Goal: Task Accomplishment & Management: Manage account settings

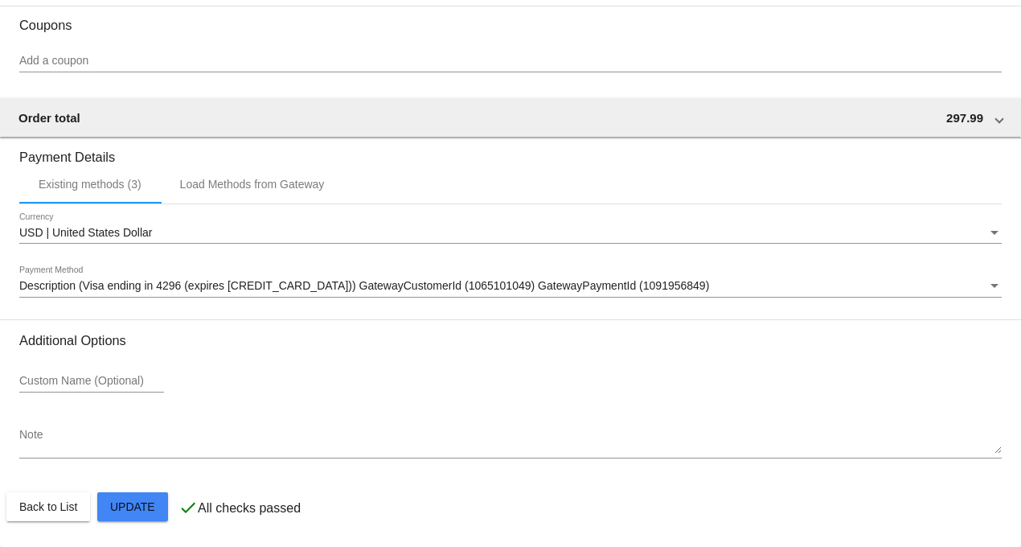
scroll to position [1596, 0]
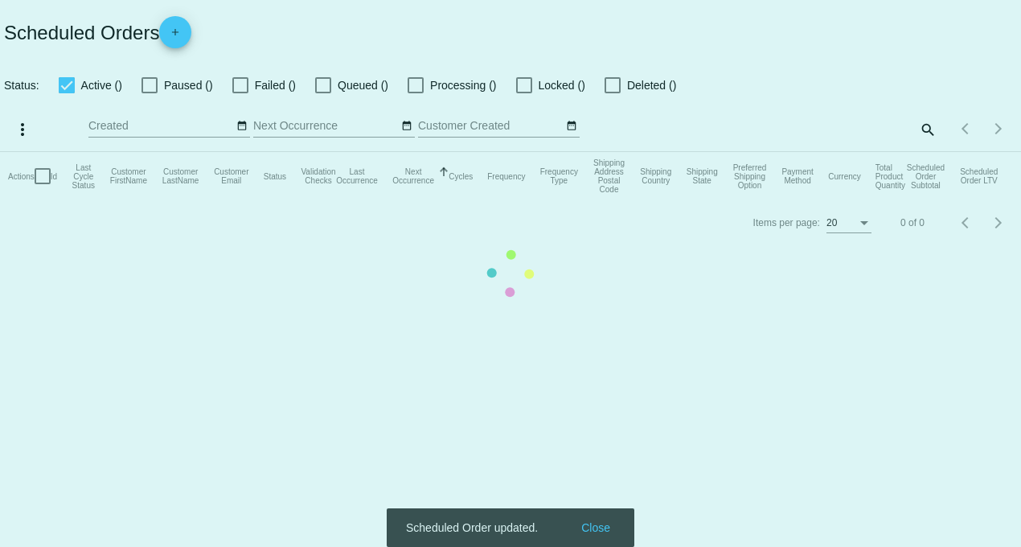
checkbox input "true"
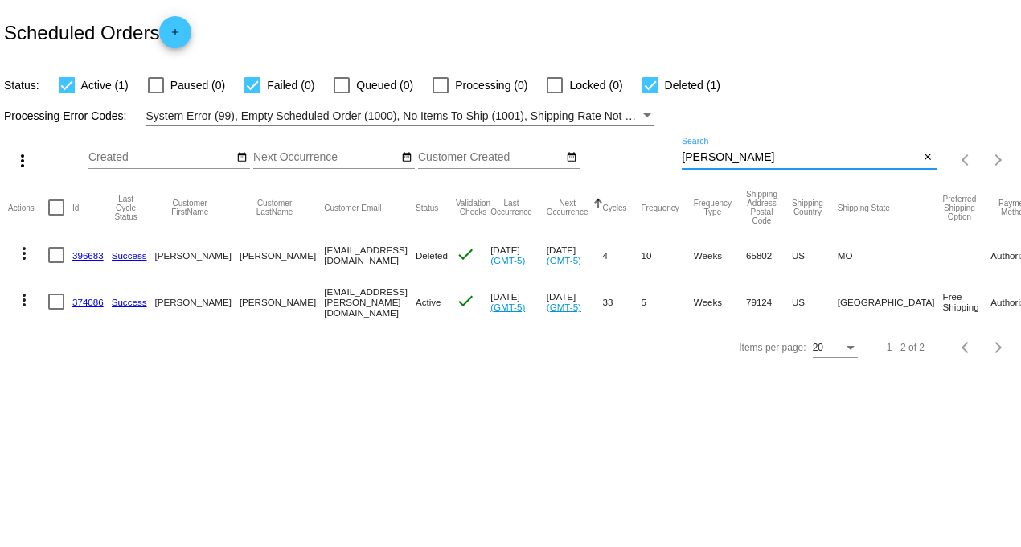
drag, startPoint x: 713, startPoint y: 159, endPoint x: 550, endPoint y: 150, distance: 162.7
click at [555, 153] on div "more_vert Aug Jan Feb Mar [DATE]" at bounding box center [510, 154] width 1021 height 57
type input "[PERSON_NAME]"
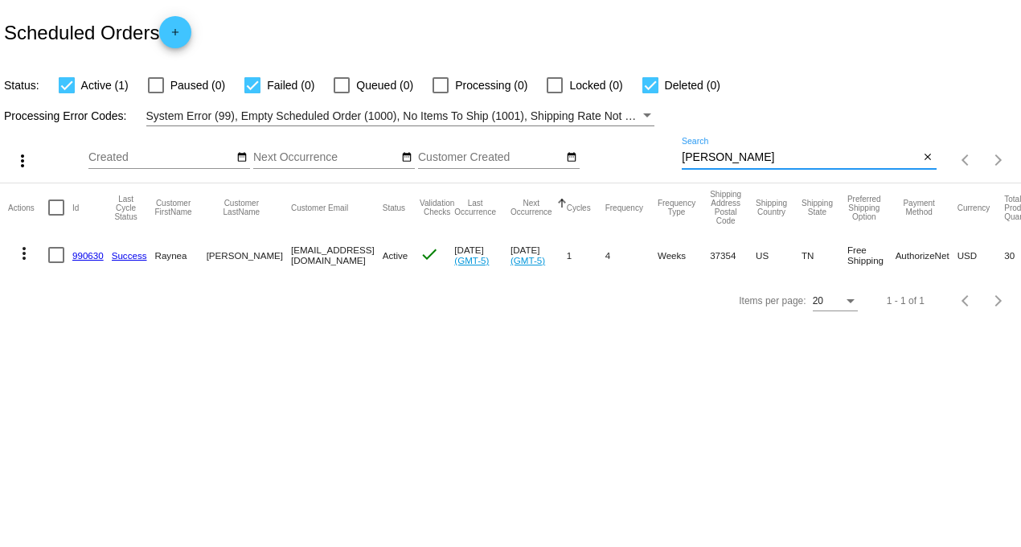
click at [76, 258] on link "990630" at bounding box center [87, 255] width 31 height 10
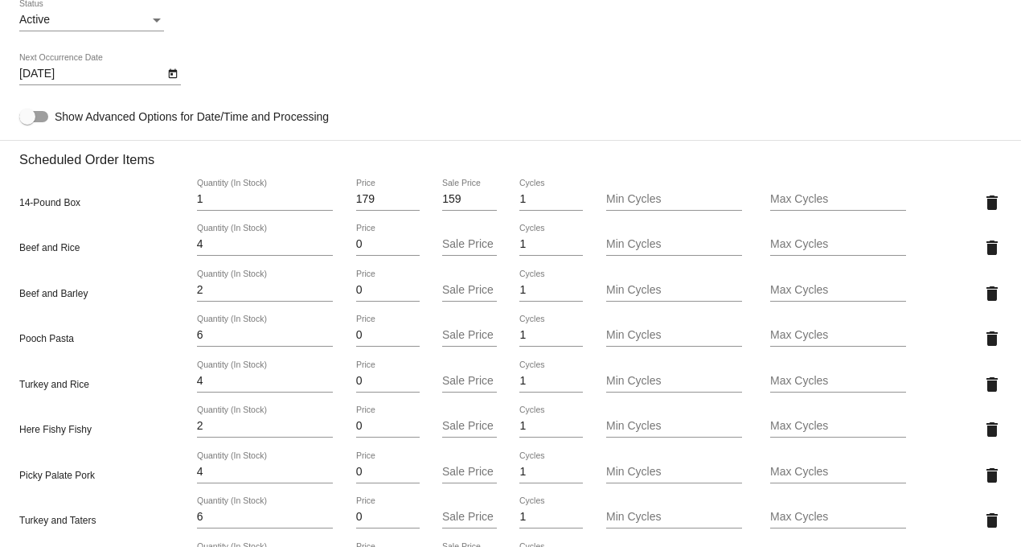
scroll to position [983, 0]
click at [983, 340] on mat-icon "delete" at bounding box center [992, 336] width 19 height 19
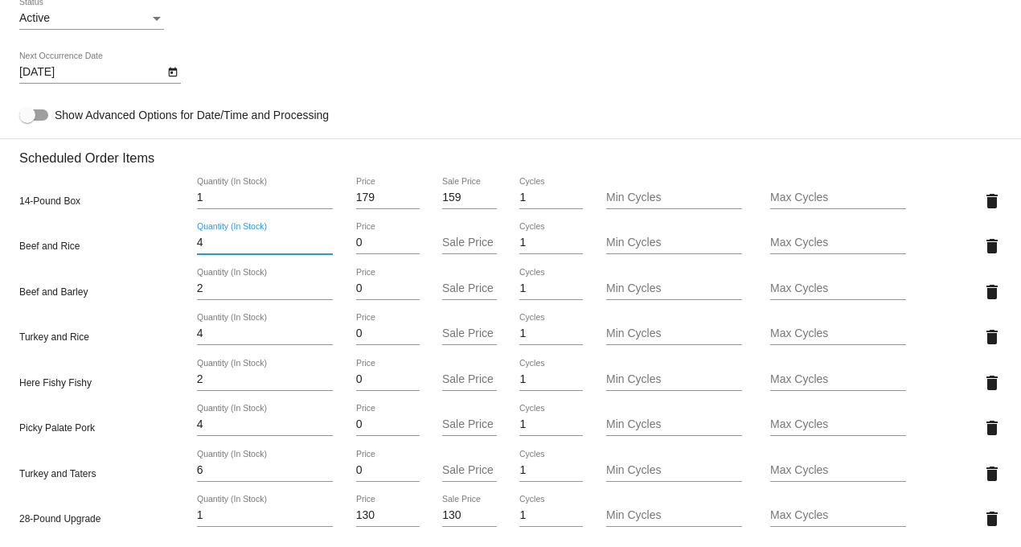
drag, startPoint x: 214, startPoint y: 254, endPoint x: 162, endPoint y: 252, distance: 52.3
click at [162, 253] on div "Beef and Rice 4 Quantity (In Stock) 0 Price Sale Price 1 Cycles Min Cycles Max …" at bounding box center [510, 246] width 983 height 46
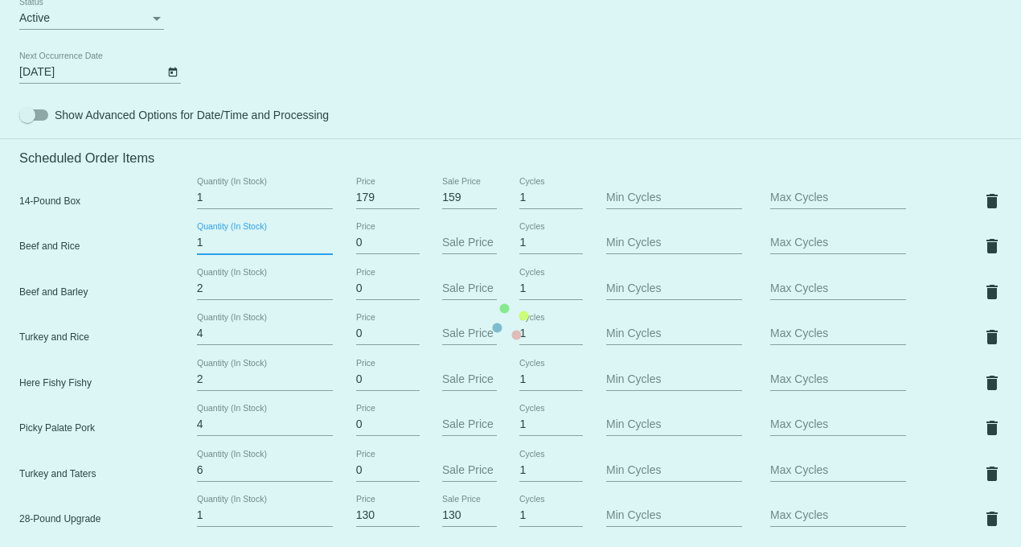
type input "10"
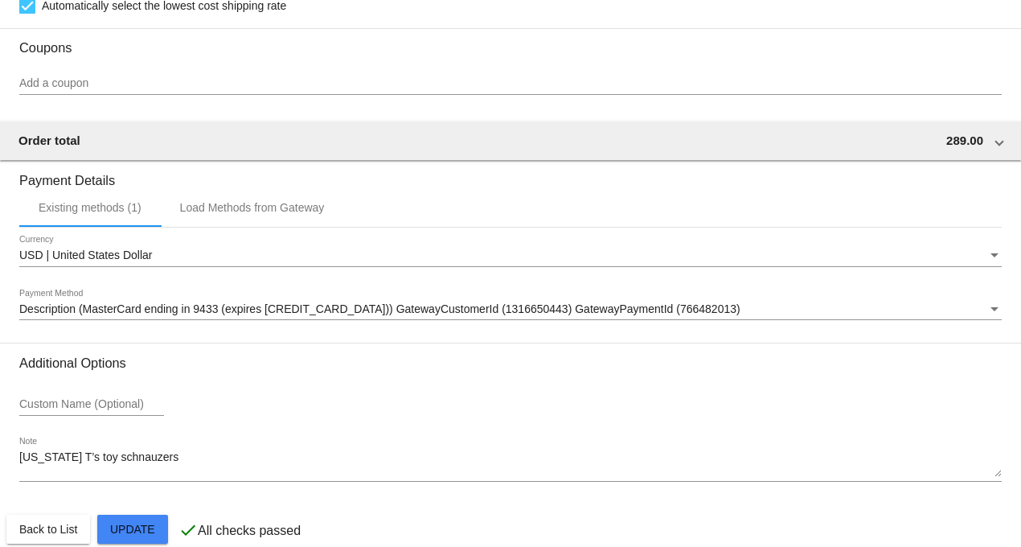
scroll to position [1732, 0]
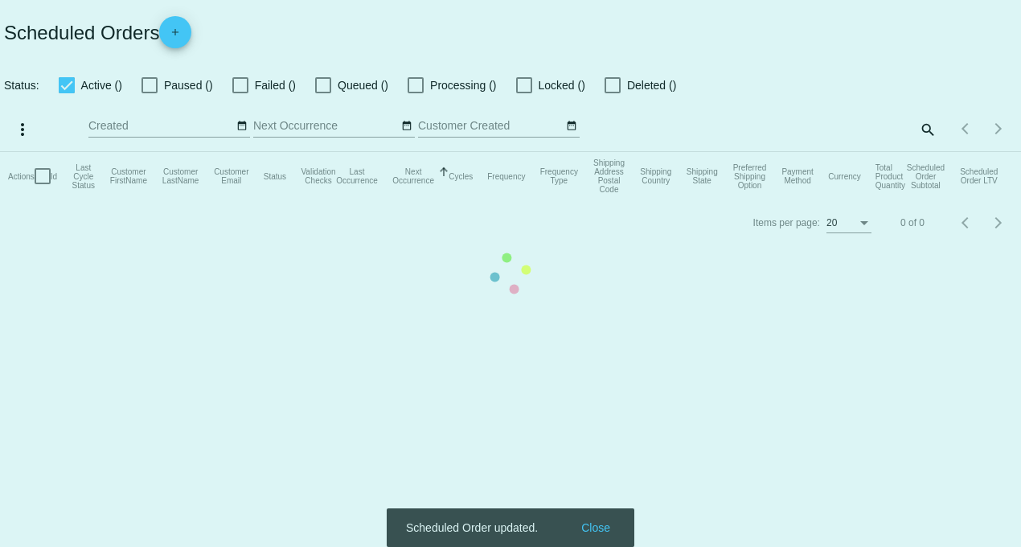
checkbox input "true"
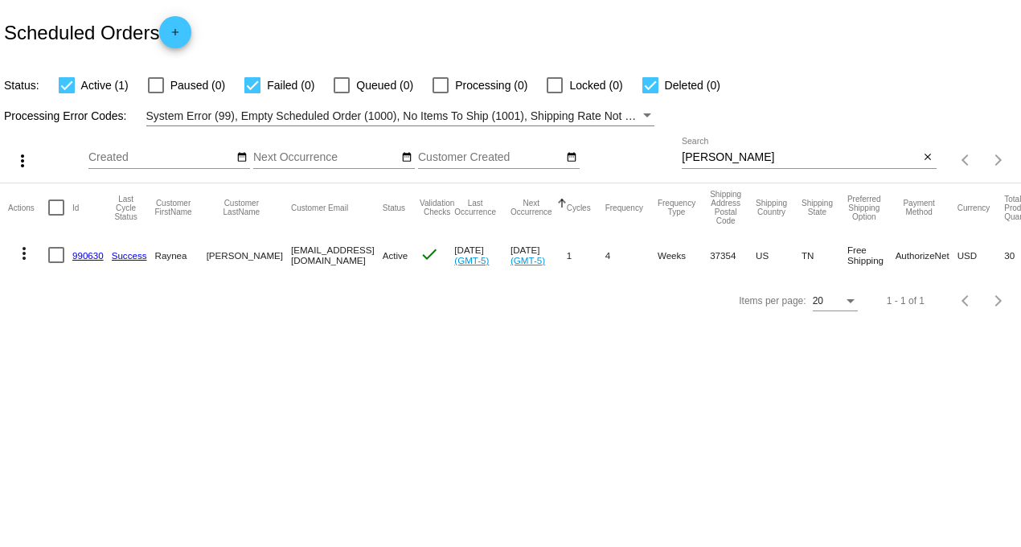
click at [74, 253] on link "990630" at bounding box center [87, 255] width 31 height 10
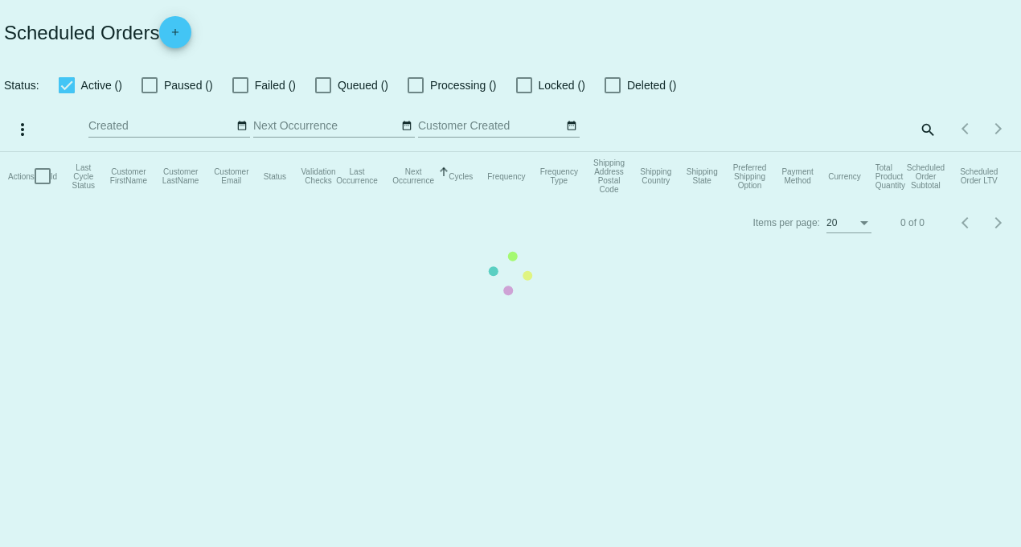
checkbox input "true"
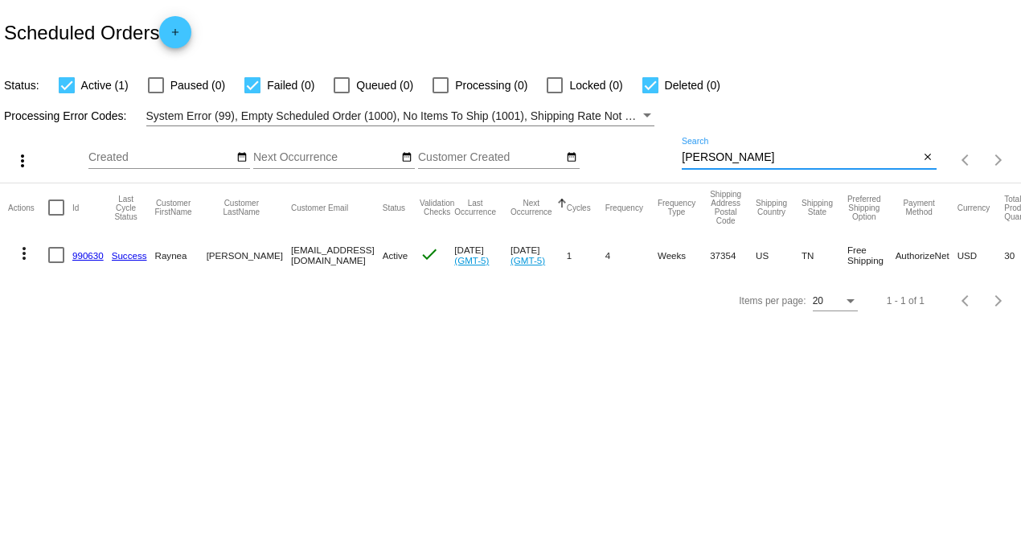
drag, startPoint x: 742, startPoint y: 155, endPoint x: 557, endPoint y: 155, distance: 185.0
click at [568, 158] on div "more_vert Aug Jan Feb Mar [DATE]" at bounding box center [510, 154] width 1021 height 57
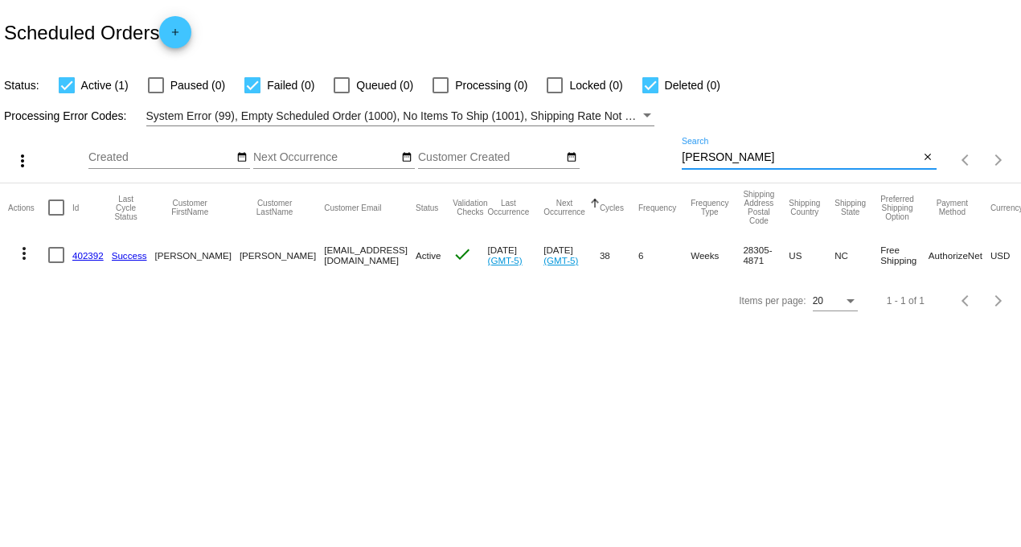
drag, startPoint x: 743, startPoint y: 155, endPoint x: 599, endPoint y: 146, distance: 144.3
click at [599, 146] on div "more_vert Aug Jan Feb Mar [DATE]" at bounding box center [510, 154] width 1021 height 57
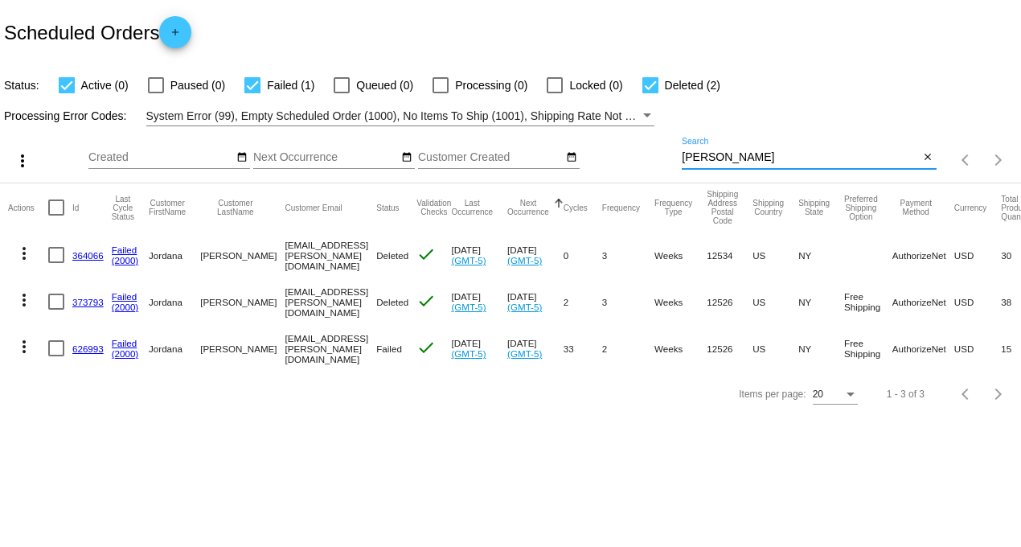
click at [27, 343] on mat-icon "more_vert" at bounding box center [23, 346] width 19 height 19
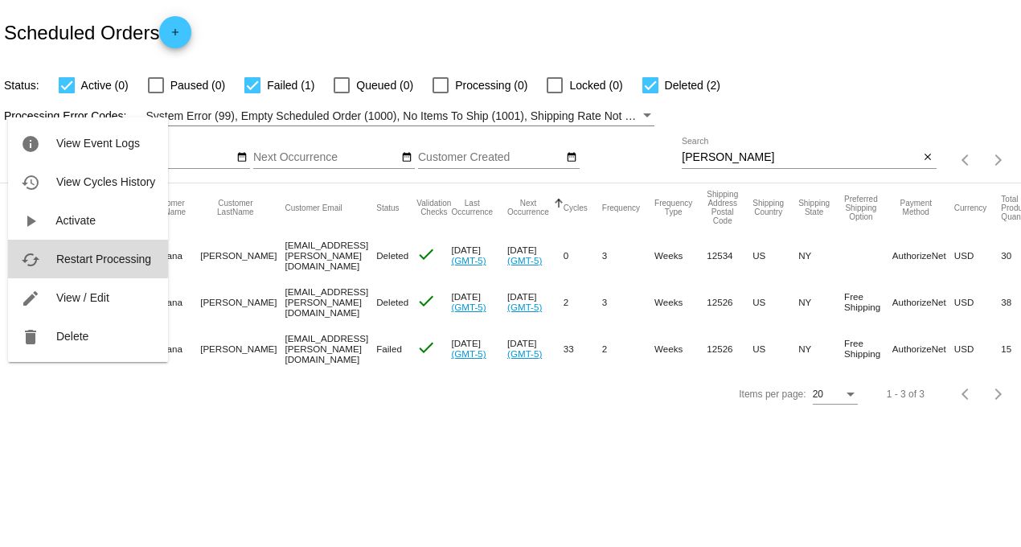
click at [75, 258] on span "Restart Processing" at bounding box center [103, 259] width 95 height 13
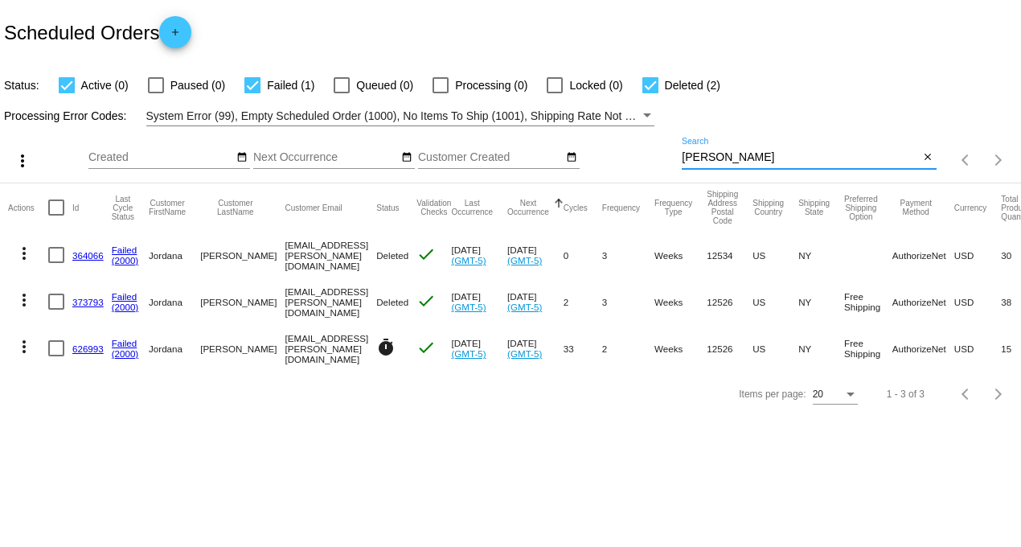
drag, startPoint x: 725, startPoint y: 159, endPoint x: 638, endPoint y: 159, distance: 87.7
click at [638, 159] on div "more_vert Aug Jan Feb Mar [DATE]" at bounding box center [510, 154] width 1021 height 57
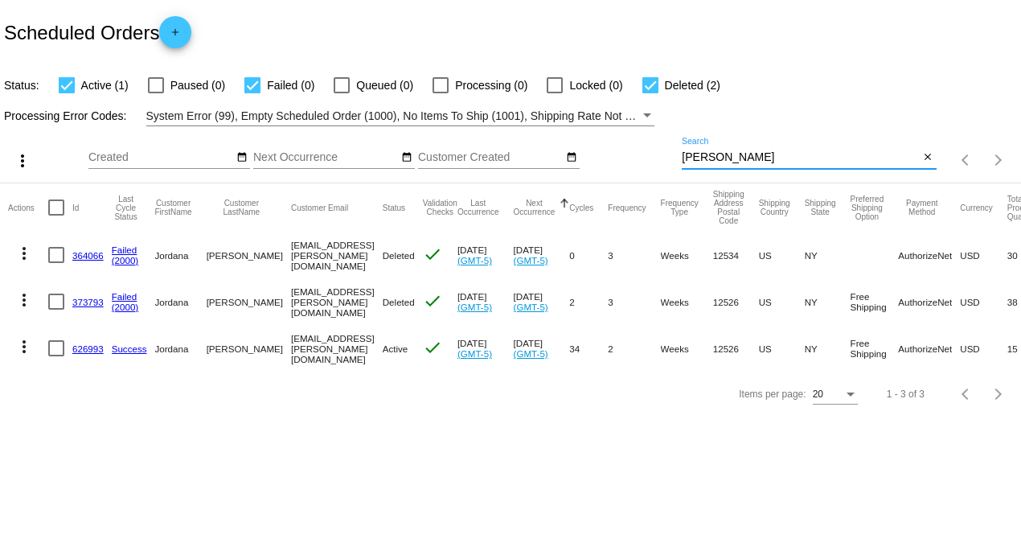
drag, startPoint x: 718, startPoint y: 161, endPoint x: 603, endPoint y: 171, distance: 115.4
click at [603, 171] on div "more_vert Aug Jan Feb Mar [DATE]" at bounding box center [510, 154] width 1021 height 57
type input "[PERSON_NAME]"
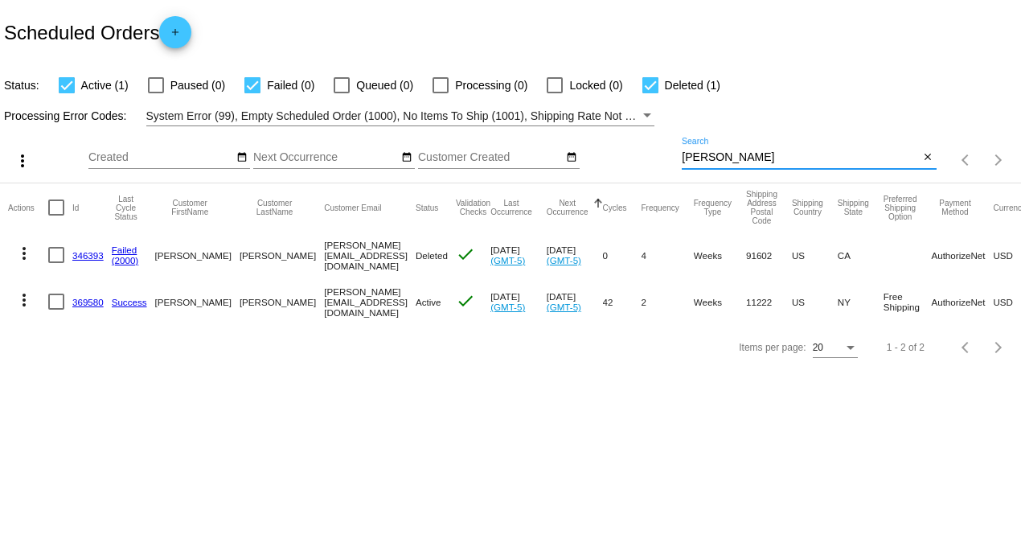
click at [91, 305] on link "369580" at bounding box center [87, 302] width 31 height 10
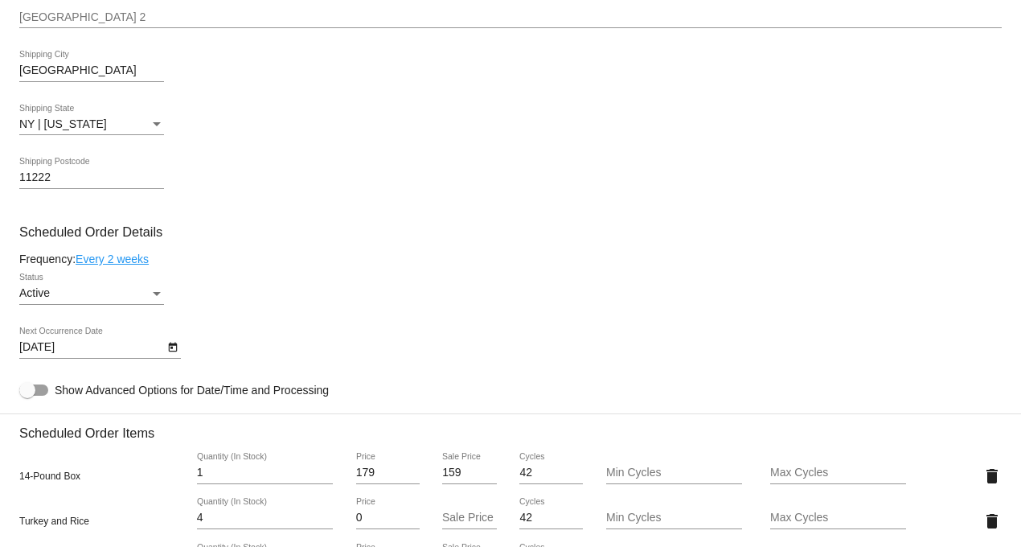
scroll to position [714, 0]
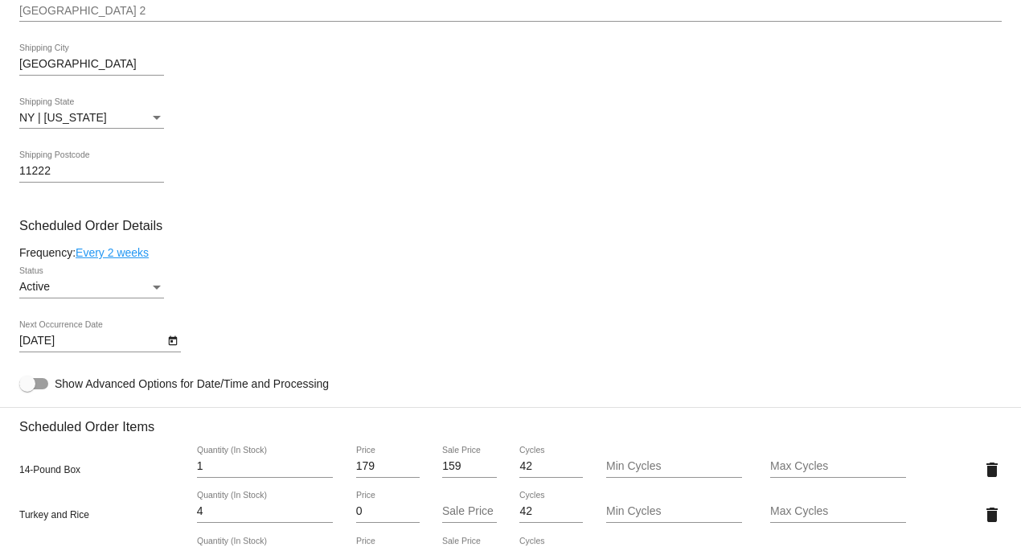
click at [173, 350] on icon "Open calendar" at bounding box center [172, 340] width 11 height 19
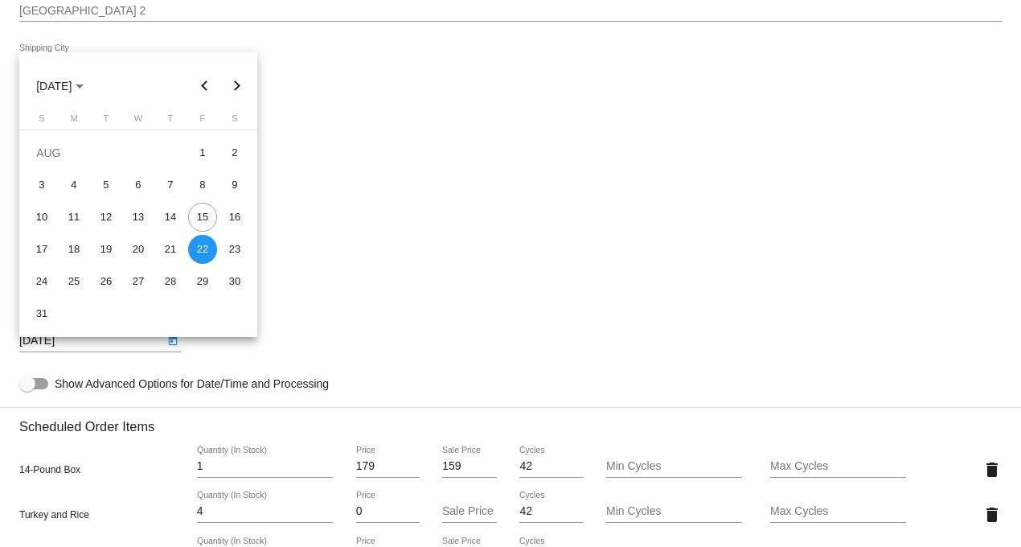
click at [430, 189] on div at bounding box center [510, 273] width 1021 height 547
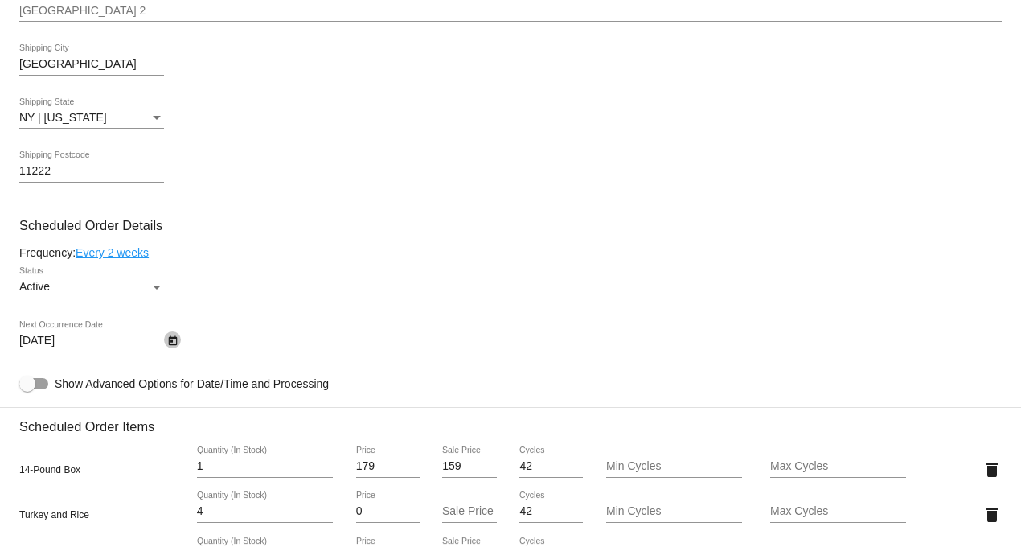
click at [179, 345] on button "Open calendar" at bounding box center [172, 339] width 17 height 17
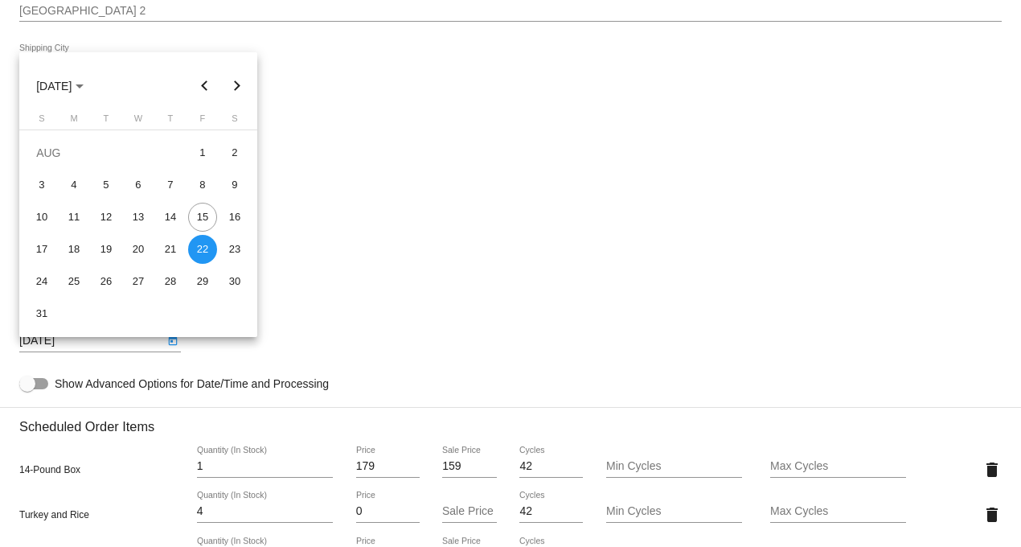
click at [327, 219] on div at bounding box center [510, 273] width 1021 height 547
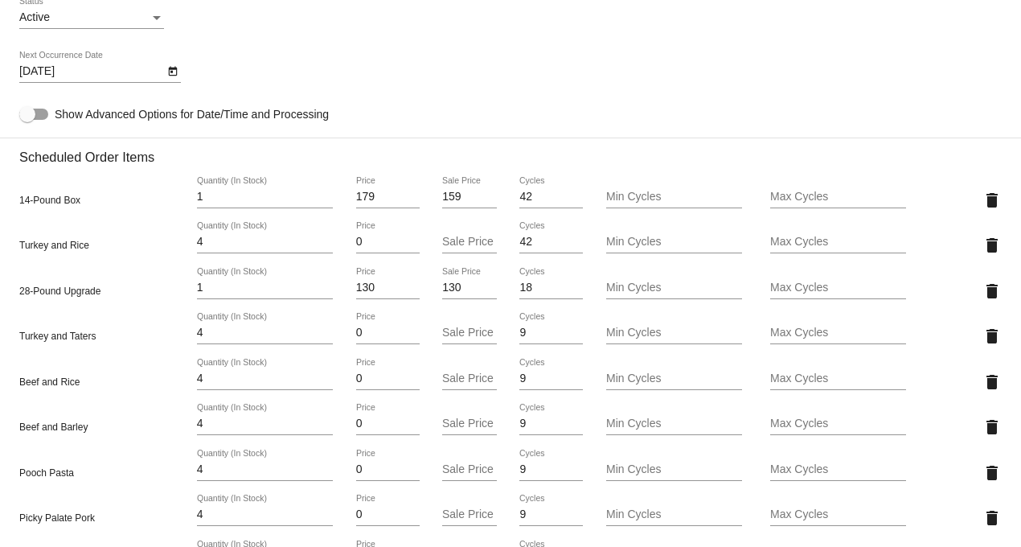
scroll to position [983, 0]
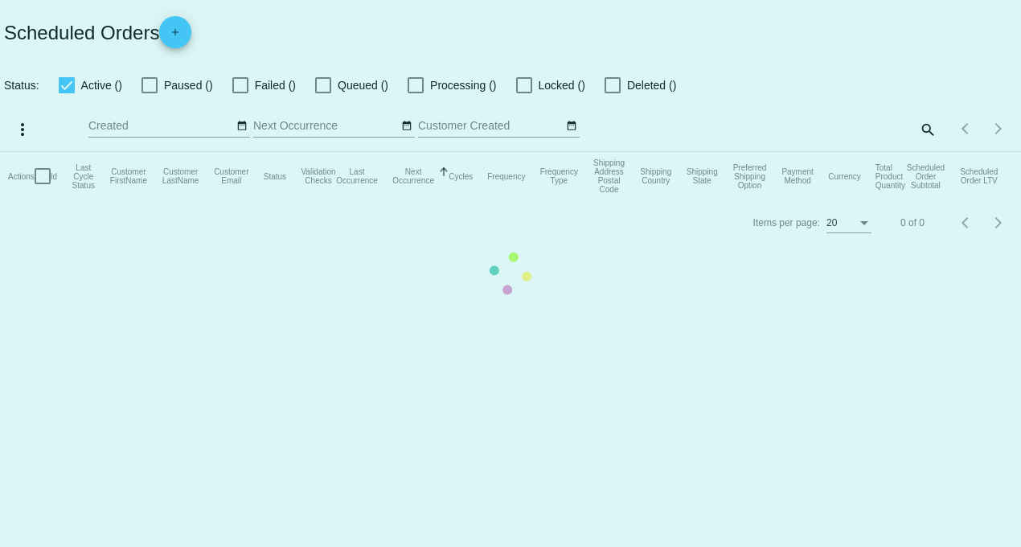
checkbox input "true"
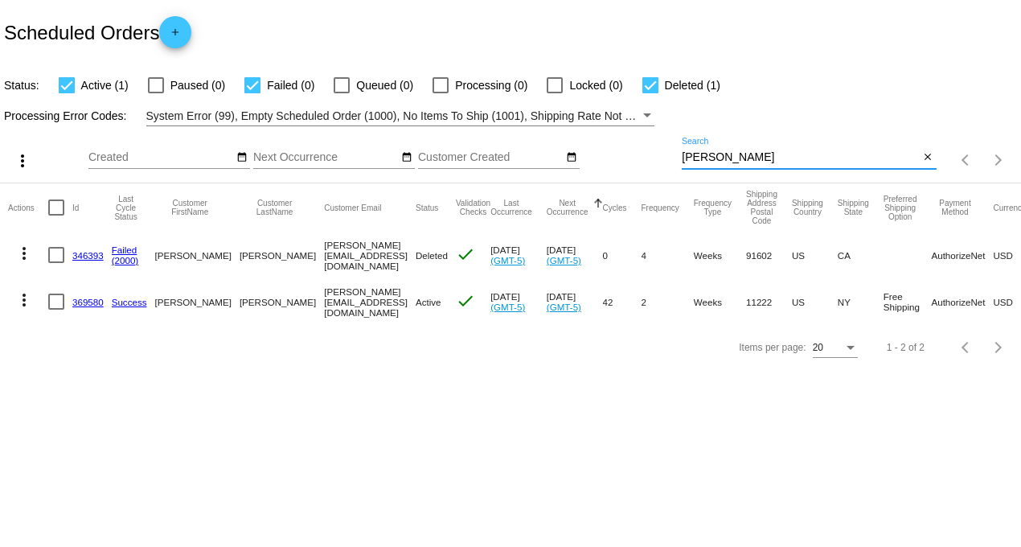
drag, startPoint x: 719, startPoint y: 155, endPoint x: 606, endPoint y: 154, distance: 113.4
click at [621, 154] on div "more_vert Aug Jan Feb Mar [DATE]" at bounding box center [510, 154] width 1021 height 57
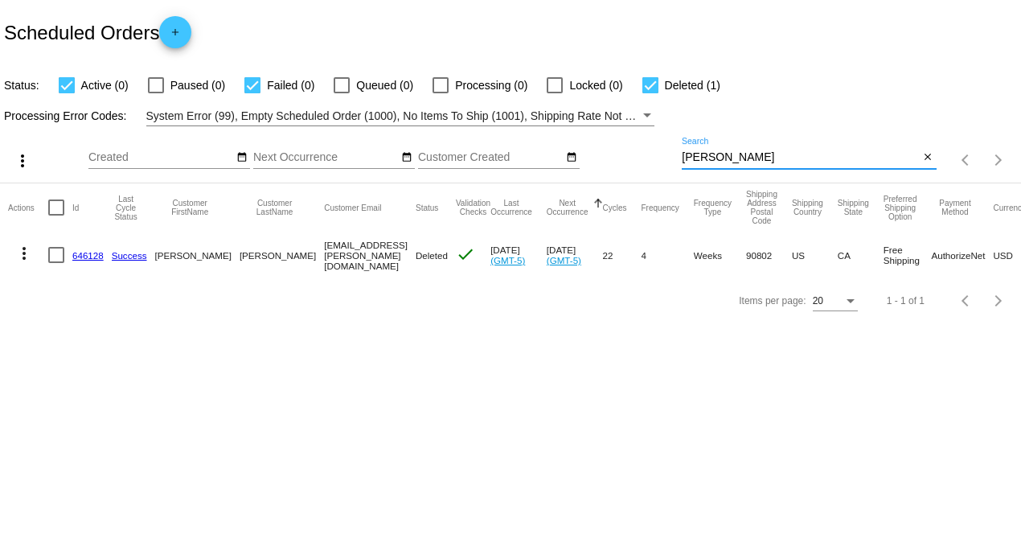
click at [22, 252] on mat-icon "more_vert" at bounding box center [23, 253] width 19 height 19
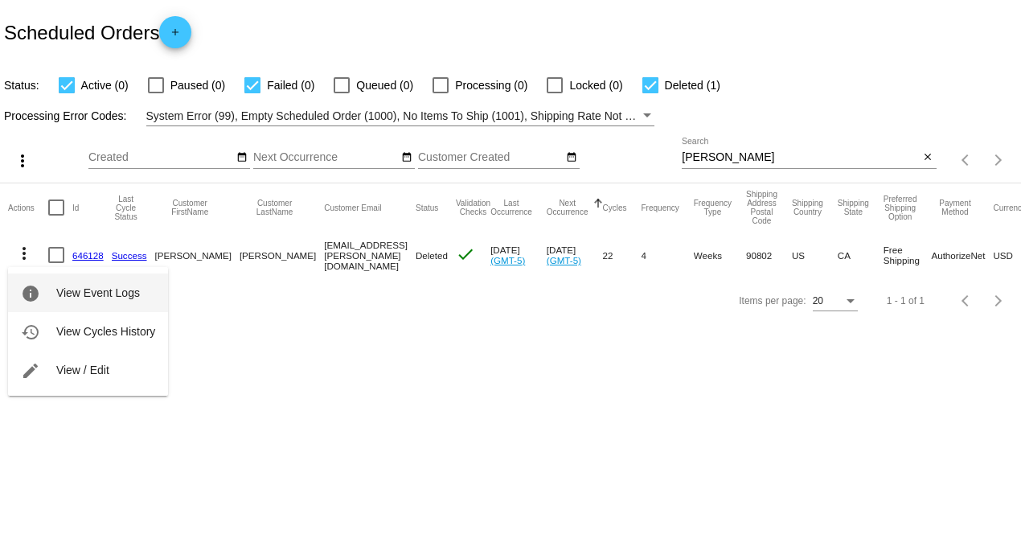
click at [65, 286] on span "View Event Logs" at bounding box center [98, 292] width 84 height 13
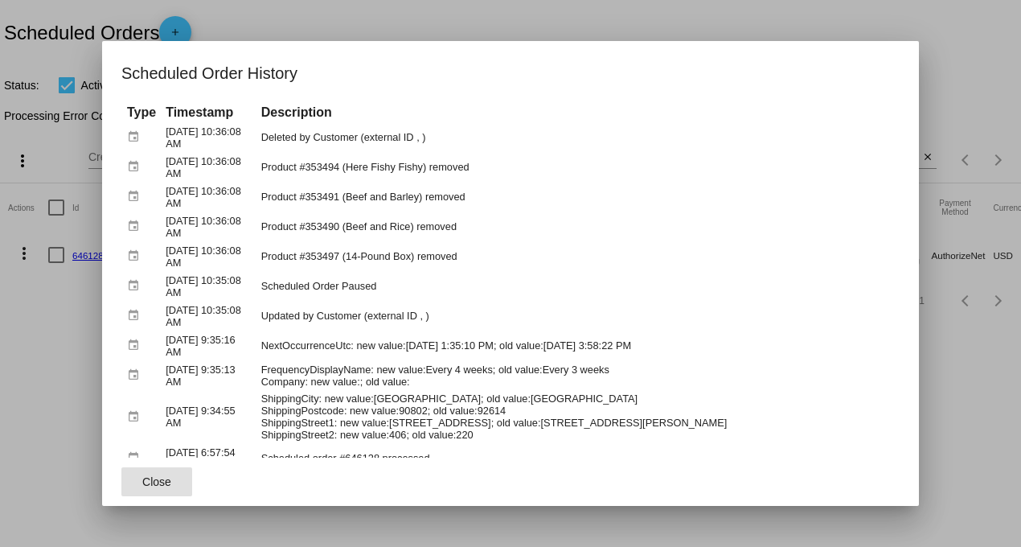
click at [872, 20] on div at bounding box center [510, 273] width 1021 height 547
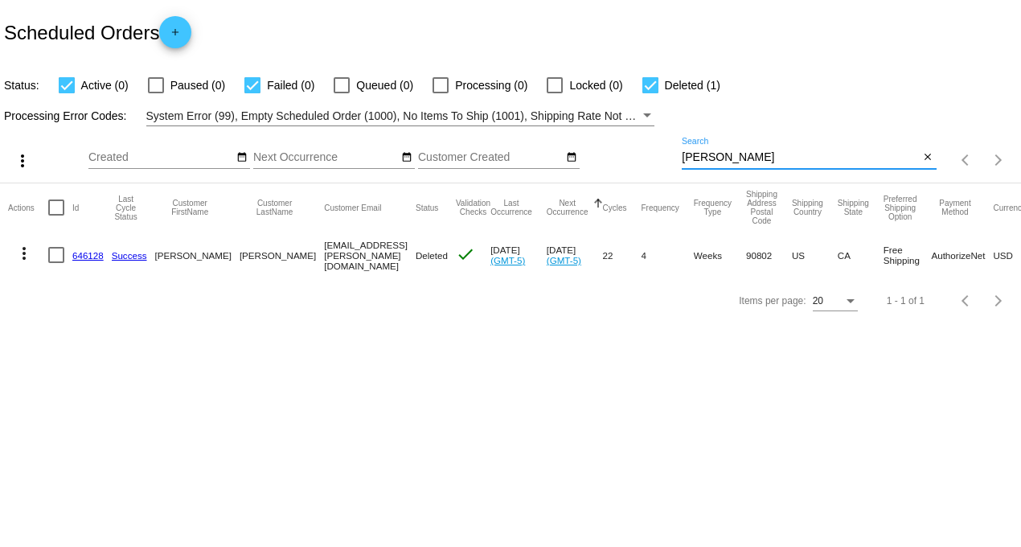
drag, startPoint x: 647, startPoint y: 151, endPoint x: 532, endPoint y: 146, distance: 114.3
click at [532, 146] on div "more_vert Aug Jan Feb Mar [DATE]" at bounding box center [510, 154] width 1021 height 57
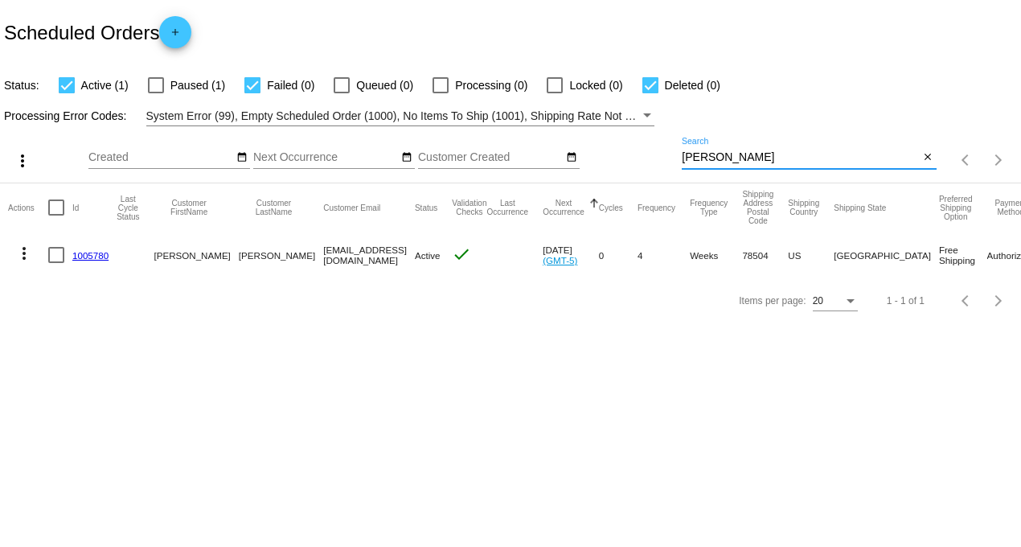
drag, startPoint x: 714, startPoint y: 161, endPoint x: 589, endPoint y: 153, distance: 125.7
click at [627, 154] on div "more_vert Aug Jan Feb Mar [DATE]" at bounding box center [510, 154] width 1021 height 57
type input "[PERSON_NAME]"
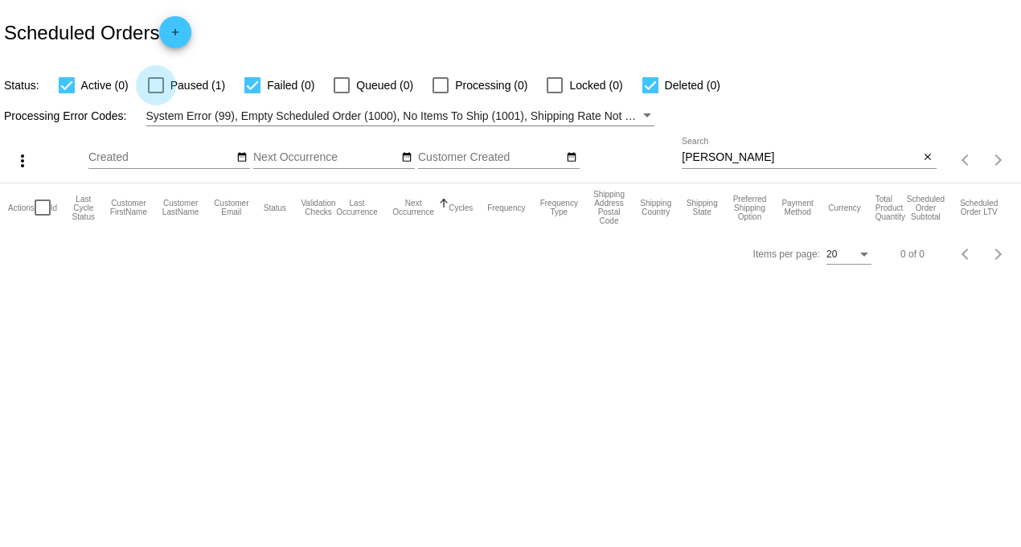
click at [162, 81] on div at bounding box center [156, 85] width 16 height 16
click at [156, 93] on input "Paused (1)" at bounding box center [155, 93] width 1 height 1
checkbox input "true"
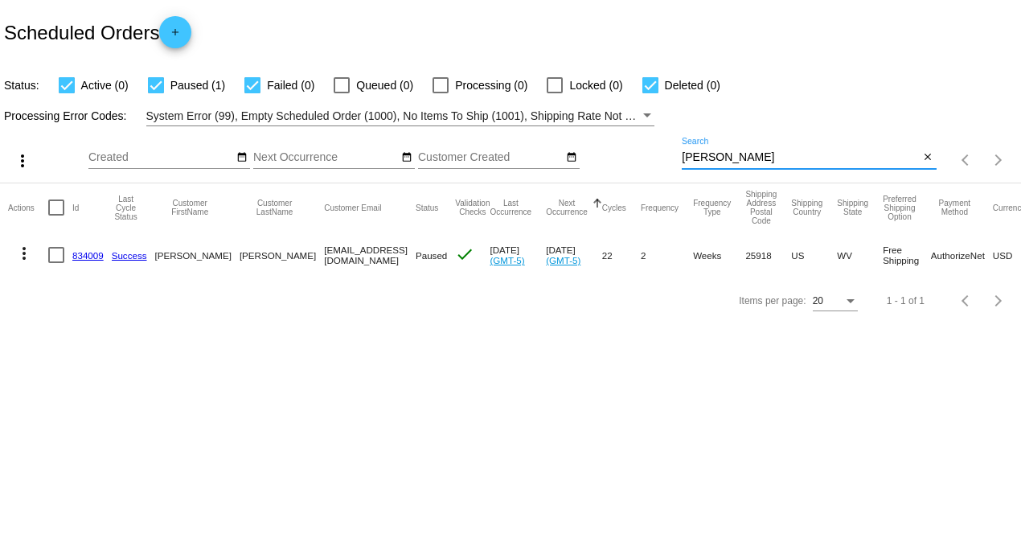
drag, startPoint x: 722, startPoint y: 156, endPoint x: 557, endPoint y: 150, distance: 165.0
click at [553, 138] on div "more_vert Aug Jan Feb Mar [DATE]" at bounding box center [510, 154] width 1021 height 57
drag, startPoint x: 734, startPoint y: 157, endPoint x: 566, endPoint y: 132, distance: 169.9
click at [604, 134] on div "more_vert Aug Jan Feb Mar [DATE]" at bounding box center [510, 154] width 1021 height 57
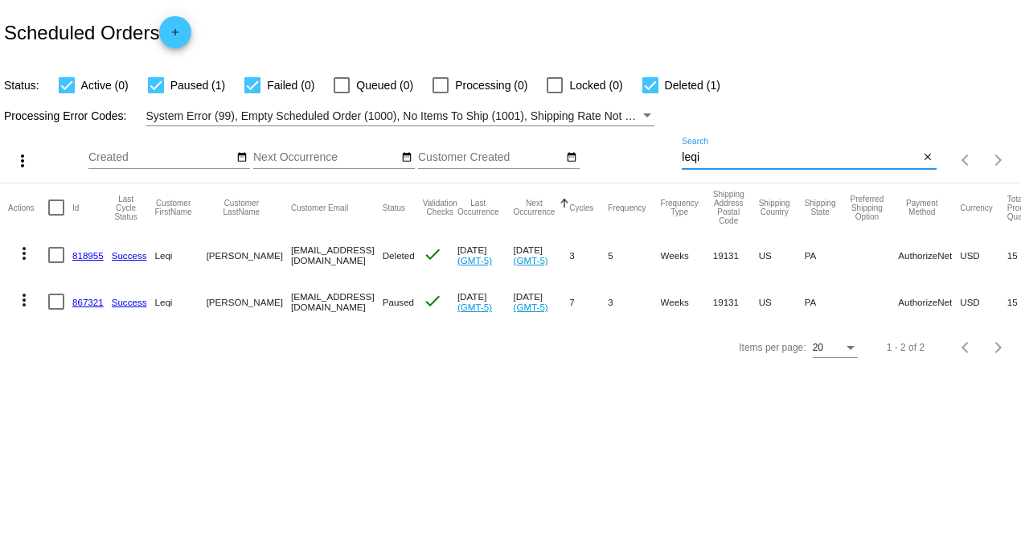
drag, startPoint x: 719, startPoint y: 161, endPoint x: 528, endPoint y: 150, distance: 191.7
click at [561, 156] on div "more_vert Aug Jan Feb Mar [DATE]" at bounding box center [510, 154] width 1021 height 57
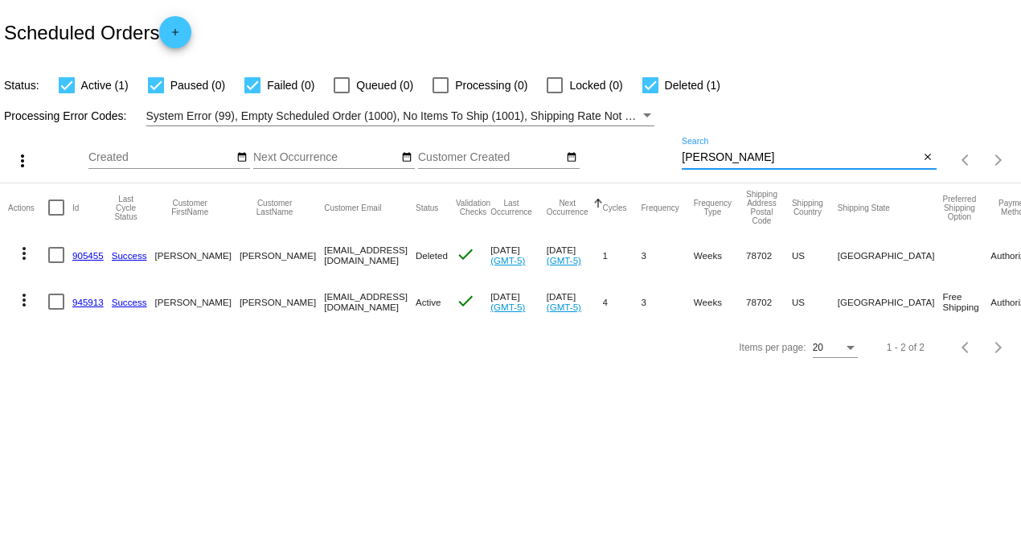
drag, startPoint x: 733, startPoint y: 151, endPoint x: 528, endPoint y: 139, distance: 206.2
click at [524, 133] on div "more_vert Aug Jan Feb Mar [DATE]" at bounding box center [510, 154] width 1021 height 57
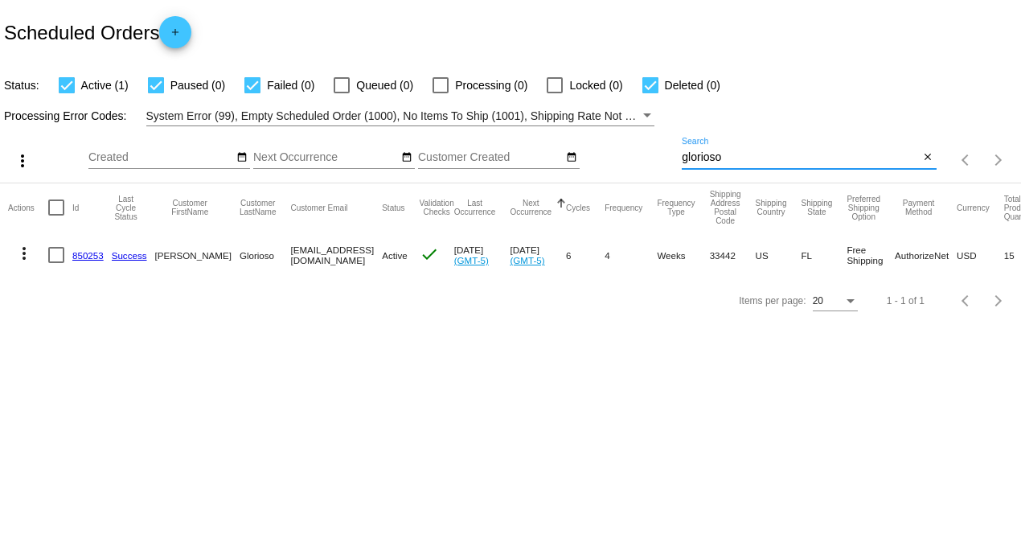
drag, startPoint x: 738, startPoint y: 154, endPoint x: 556, endPoint y: 162, distance: 182.7
click at [561, 157] on div "more_vert Aug Jan Feb Mar [DATE]" at bounding box center [510, 154] width 1021 height 57
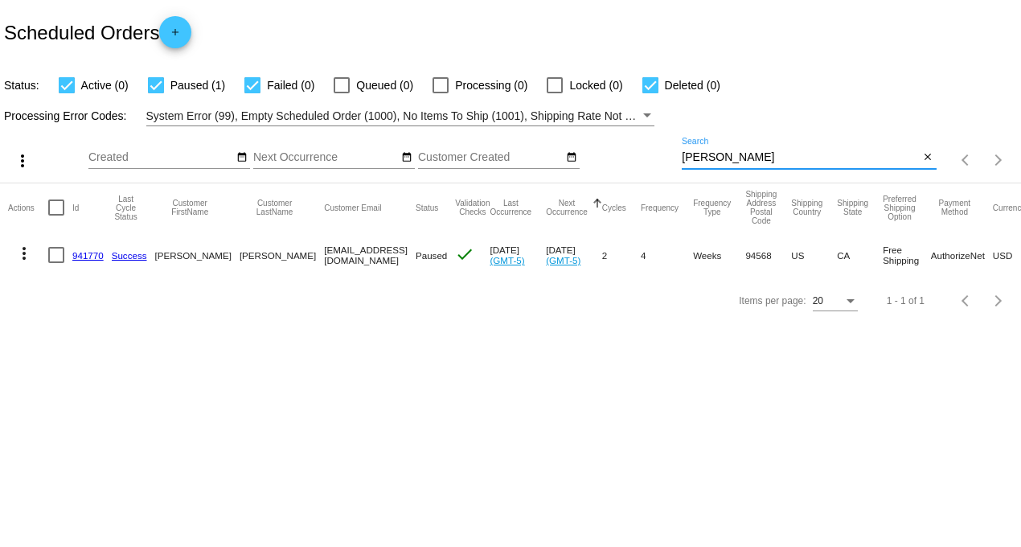
drag, startPoint x: 743, startPoint y: 158, endPoint x: 486, endPoint y: 164, distance: 257.4
click at [504, 150] on div "more_vert Aug Jan Feb Mar [DATE]" at bounding box center [510, 154] width 1021 height 57
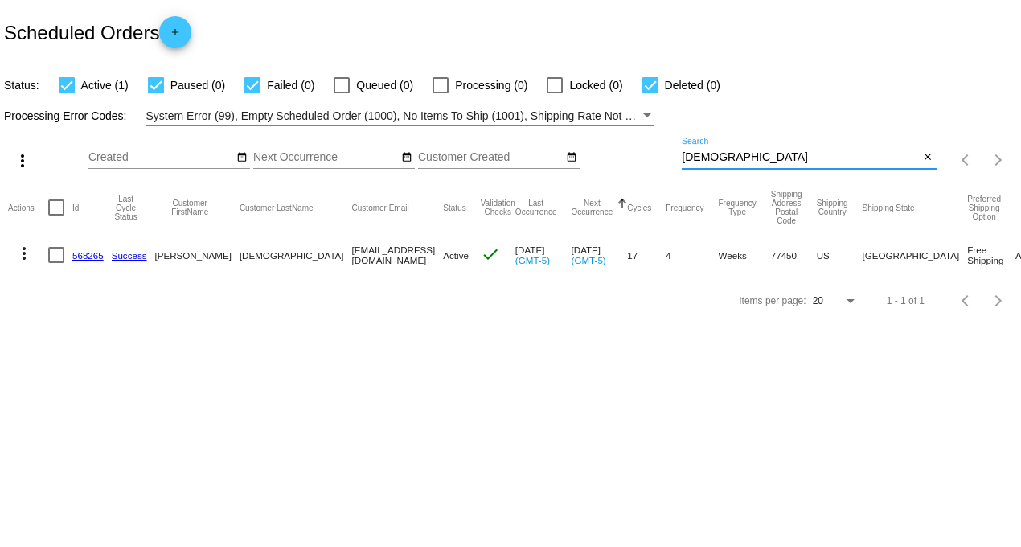
drag, startPoint x: 743, startPoint y: 153, endPoint x: 548, endPoint y: 148, distance: 195.5
click at [563, 142] on div "more_vert Aug Jan Feb Mar [DATE]" at bounding box center [510, 154] width 1021 height 57
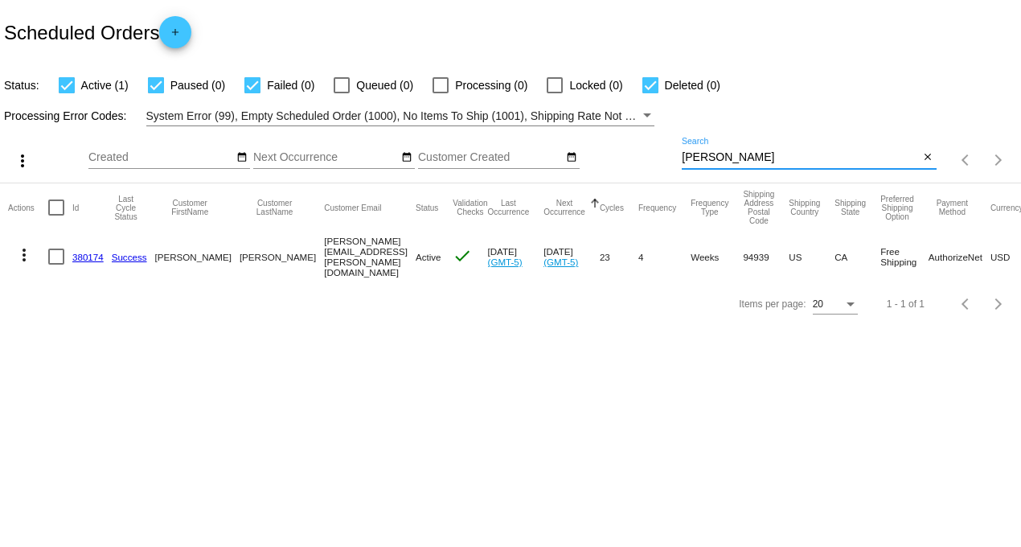
drag, startPoint x: 736, startPoint y: 153, endPoint x: 600, endPoint y: 149, distance: 136.0
click at [602, 149] on div "more_vert Aug Jan Feb Mar [DATE]" at bounding box center [510, 154] width 1021 height 57
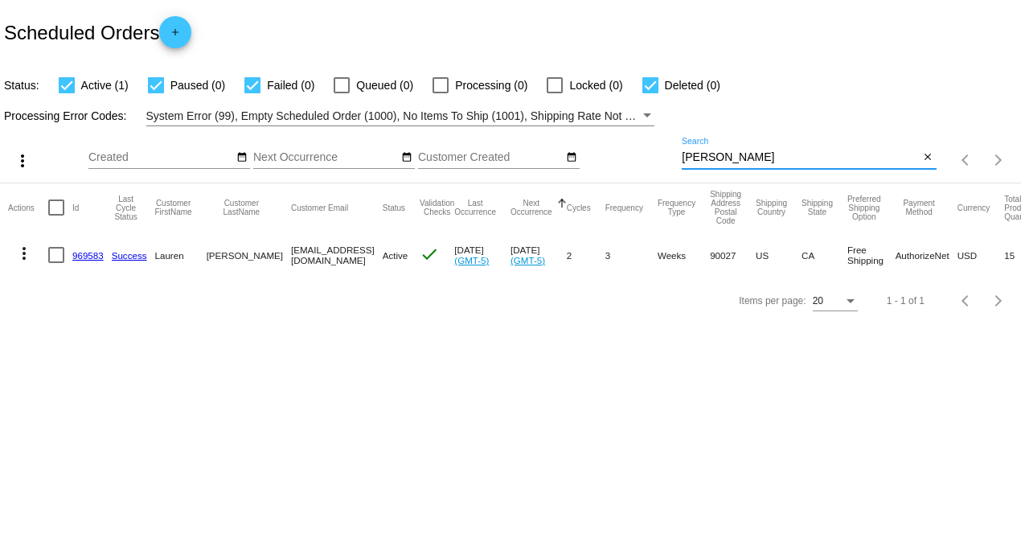
drag, startPoint x: 740, startPoint y: 158, endPoint x: 553, endPoint y: 150, distance: 186.7
click at [560, 150] on div "more_vert Aug Jan Feb Mar [DATE]" at bounding box center [510, 154] width 1021 height 57
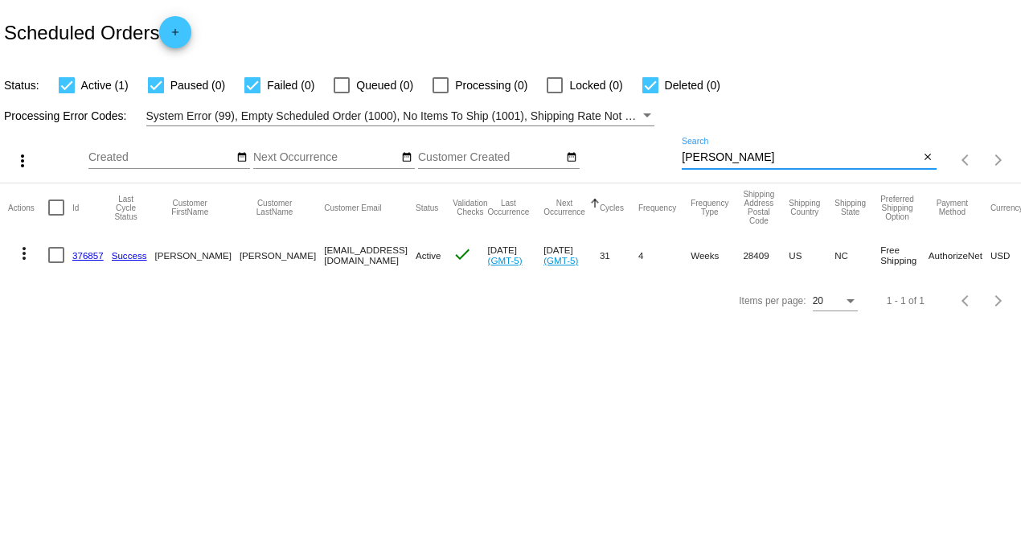
drag, startPoint x: 696, startPoint y: 154, endPoint x: 494, endPoint y: 140, distance: 202.4
click at [496, 141] on div "more_vert Aug Jan Feb Mar [DATE]" at bounding box center [510, 154] width 1021 height 57
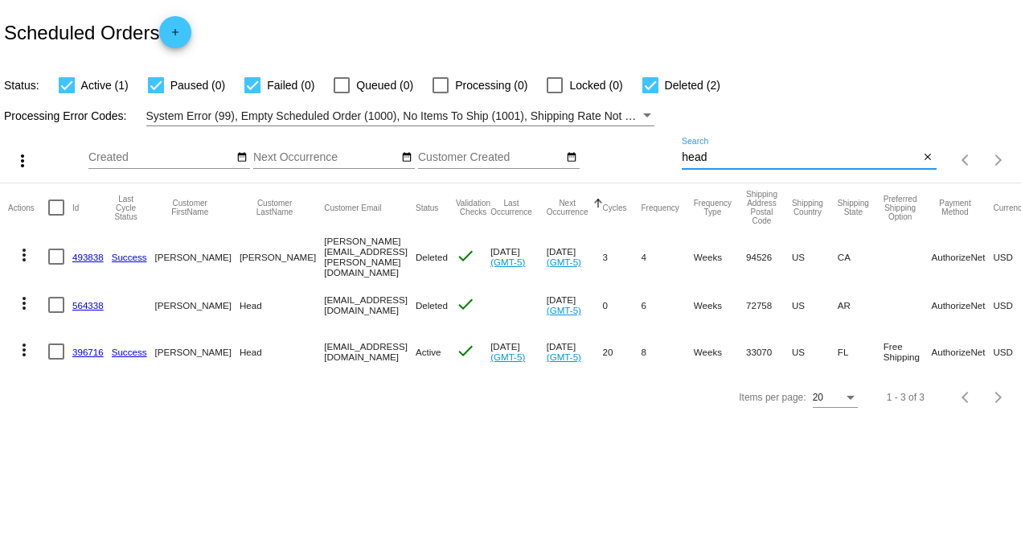
drag, startPoint x: 681, startPoint y: 155, endPoint x: 533, endPoint y: 158, distance: 148.0
click at [588, 158] on div "more_vert Aug Jan Feb Mar [DATE]" at bounding box center [510, 154] width 1021 height 57
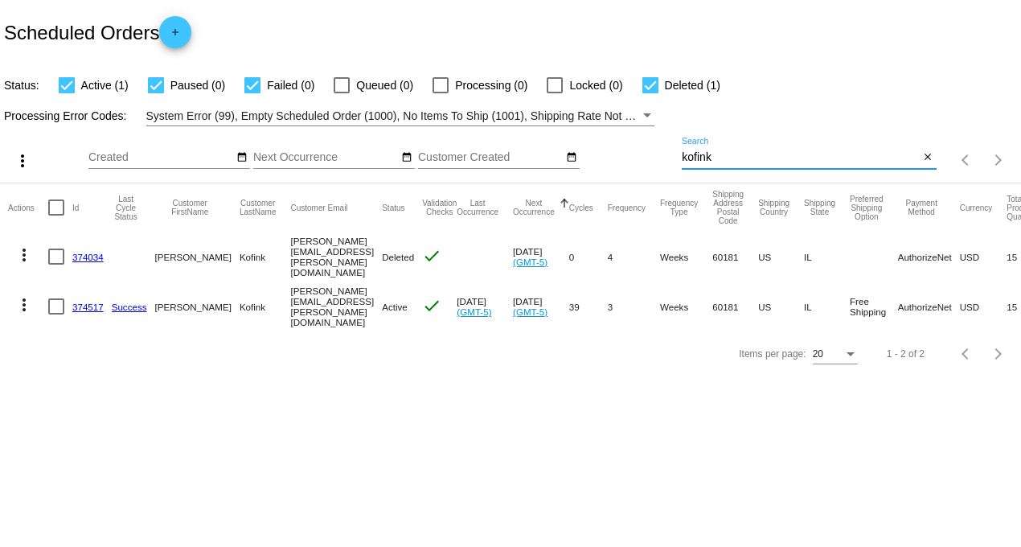
drag, startPoint x: 732, startPoint y: 158, endPoint x: 517, endPoint y: 154, distance: 214.8
click at [529, 155] on div "more_vert Aug Jan Feb Mar [DATE]" at bounding box center [510, 154] width 1021 height 57
type input "[PERSON_NAME]"
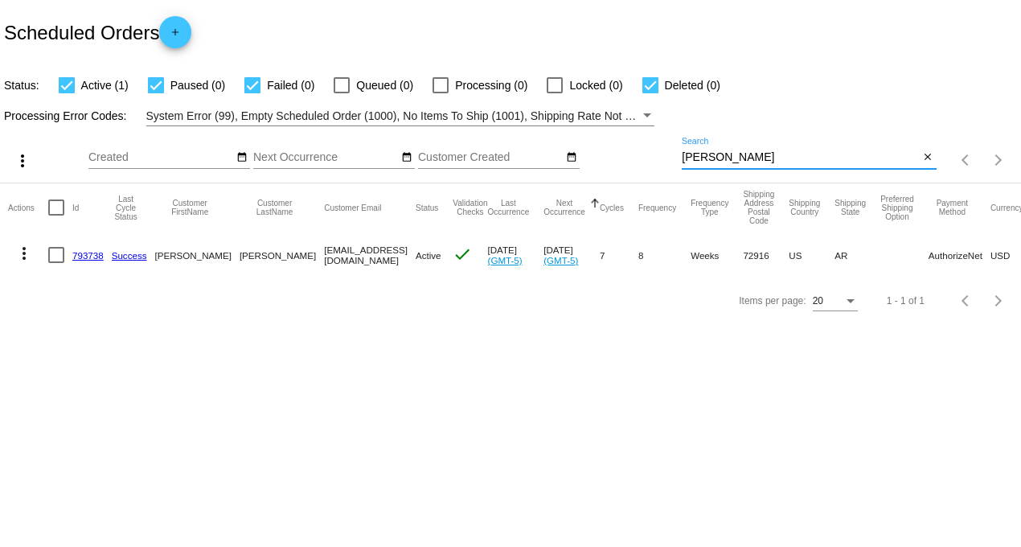
click at [85, 254] on link "793738" at bounding box center [87, 255] width 31 height 10
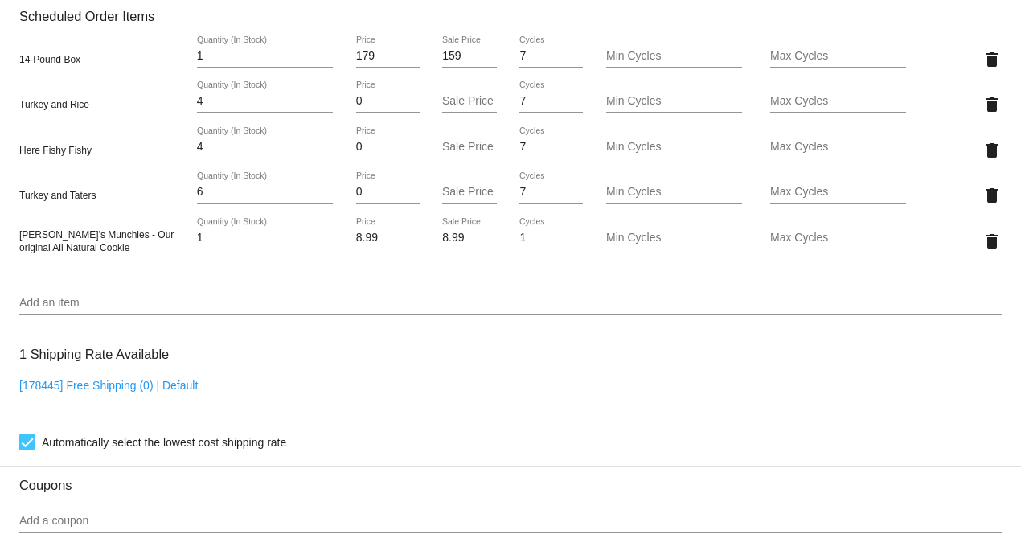
scroll to position [1161, 0]
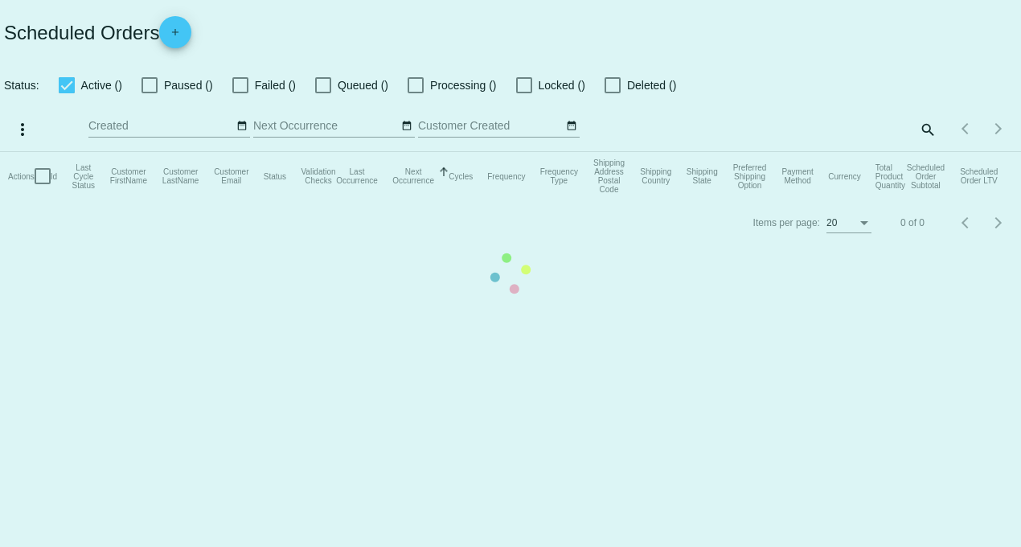
checkbox input "true"
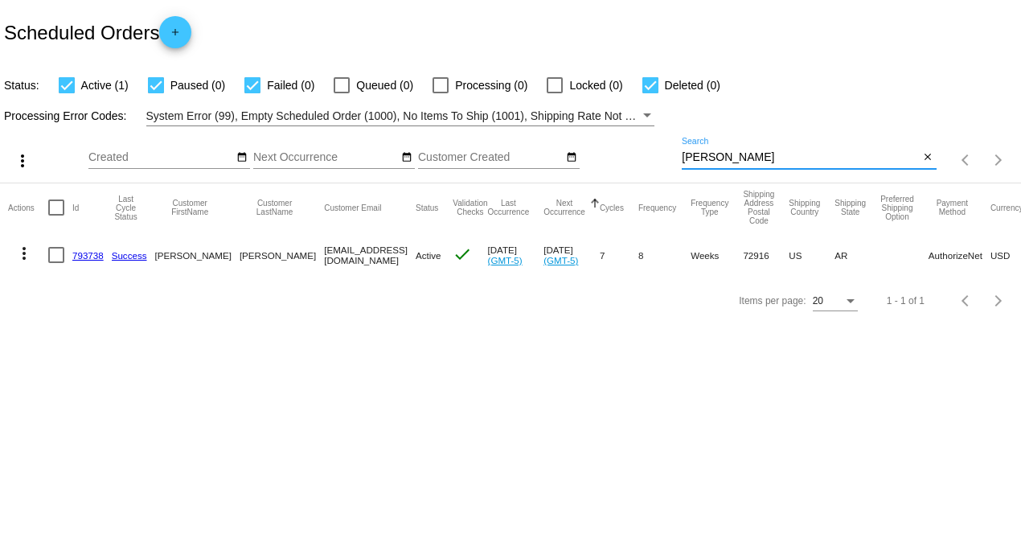
drag, startPoint x: 732, startPoint y: 155, endPoint x: 517, endPoint y: 132, distance: 216.0
click at [533, 125] on app-dashboard-scheduled-orders "Scheduled Orders add Status: Active (1) Paused (0) Failed (0) Queued (0) Proces…" at bounding box center [510, 161] width 1021 height 323
type input "kira"
click at [87, 256] on link "380165" at bounding box center [87, 255] width 31 height 10
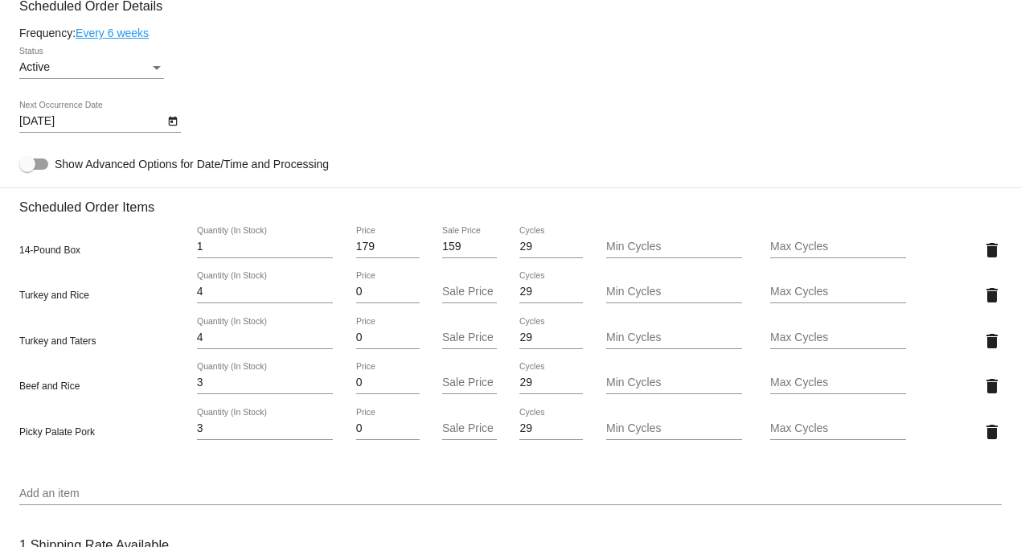
scroll to position [983, 0]
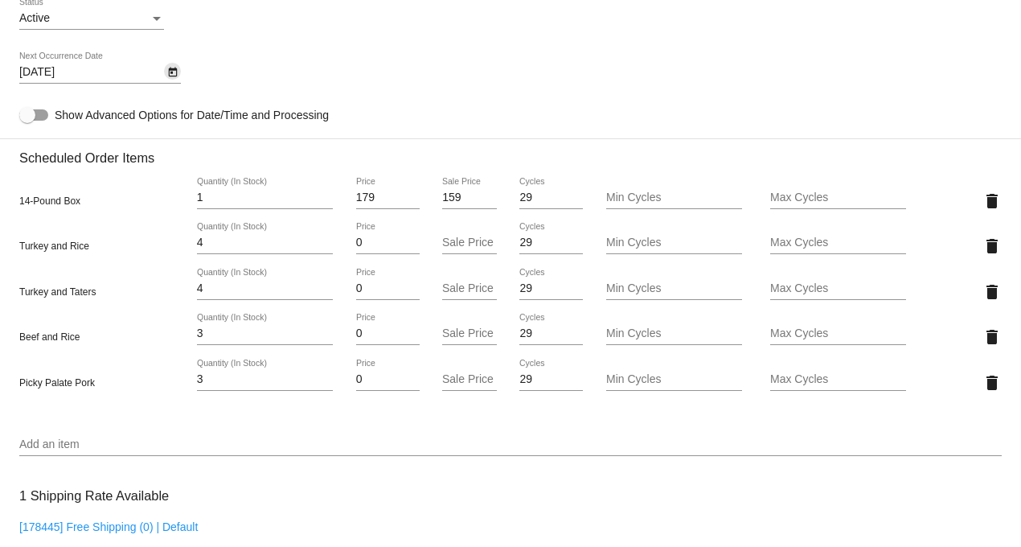
click at [167, 82] on icon "Open calendar" at bounding box center [172, 72] width 11 height 19
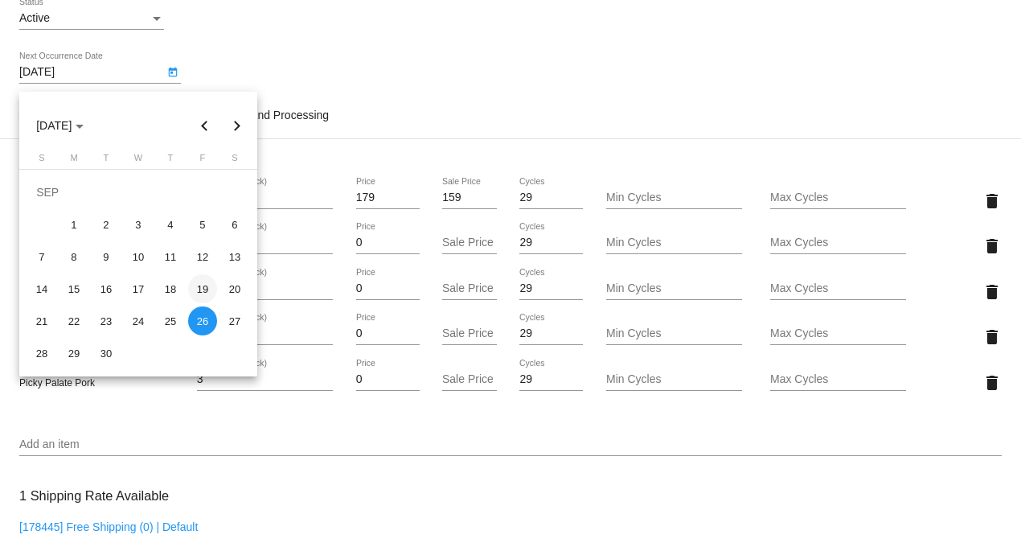
click at [207, 287] on div "19" at bounding box center [202, 288] width 29 height 29
type input "[DATE]"
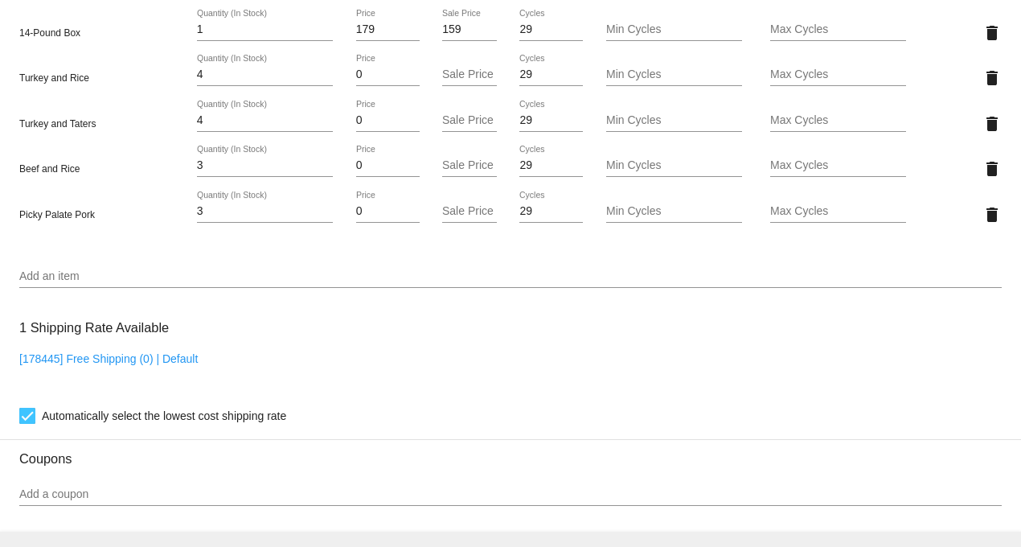
scroll to position [1161, 0]
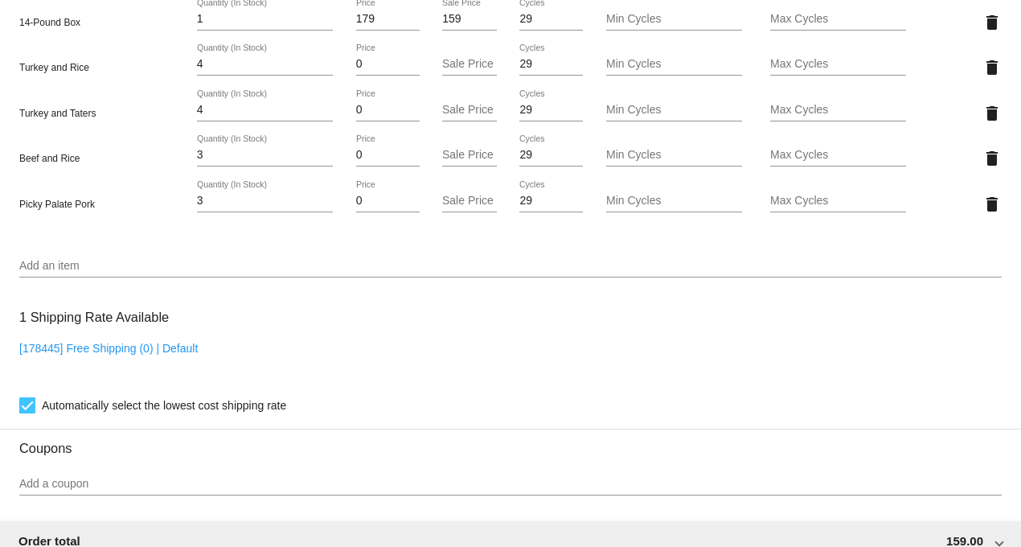
click at [65, 273] on input "Add an item" at bounding box center [510, 266] width 983 height 13
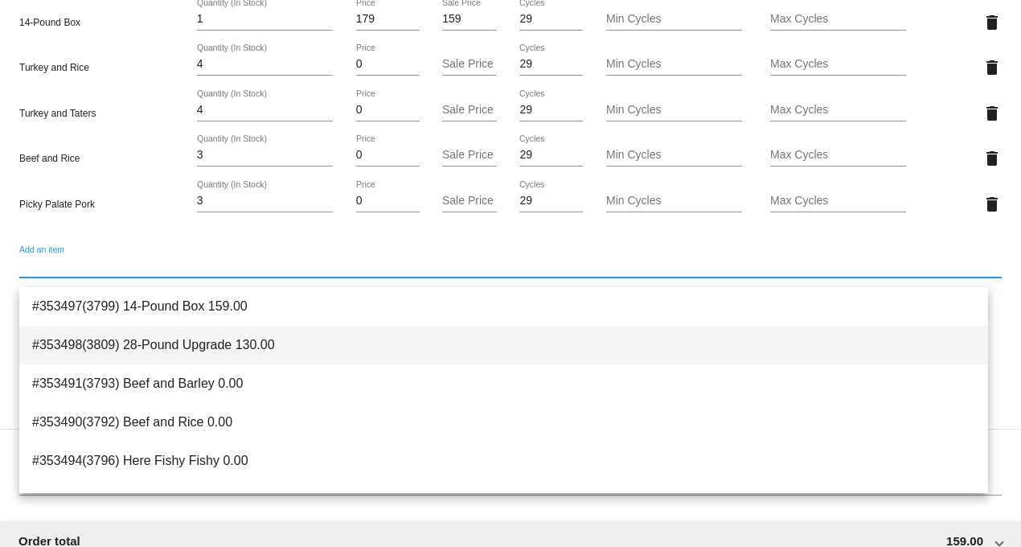
click at [81, 333] on span "#353498(3809) 28-Pound Upgrade 130.00" at bounding box center [503, 345] width 943 height 39
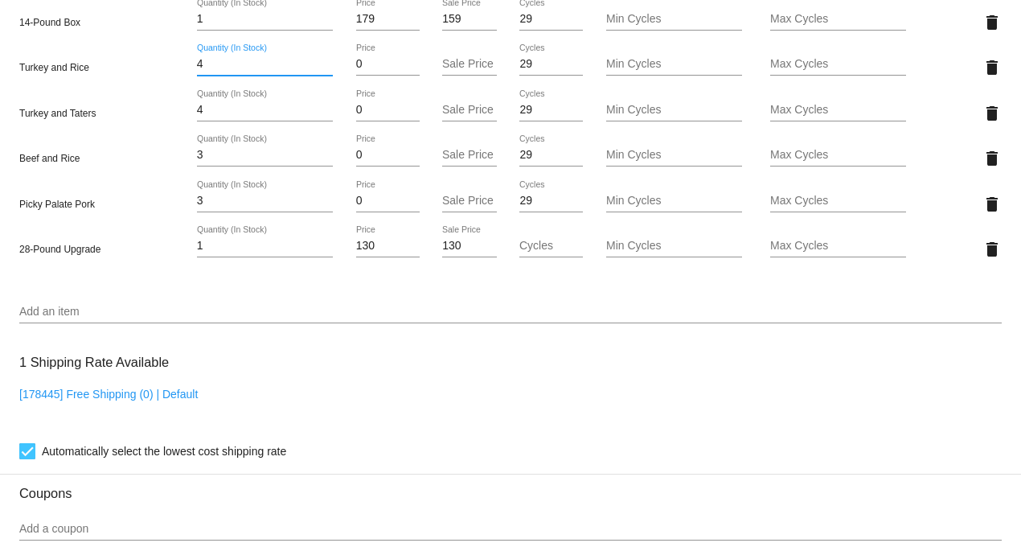
drag, startPoint x: 211, startPoint y: 76, endPoint x: 165, endPoint y: 72, distance: 46.0
click at [163, 73] on div "Turkey and Rice 4 Quantity (In Stock) 0 Price Sale Price 29 Cycles Min Cycles M…" at bounding box center [510, 67] width 983 height 46
type input "8"
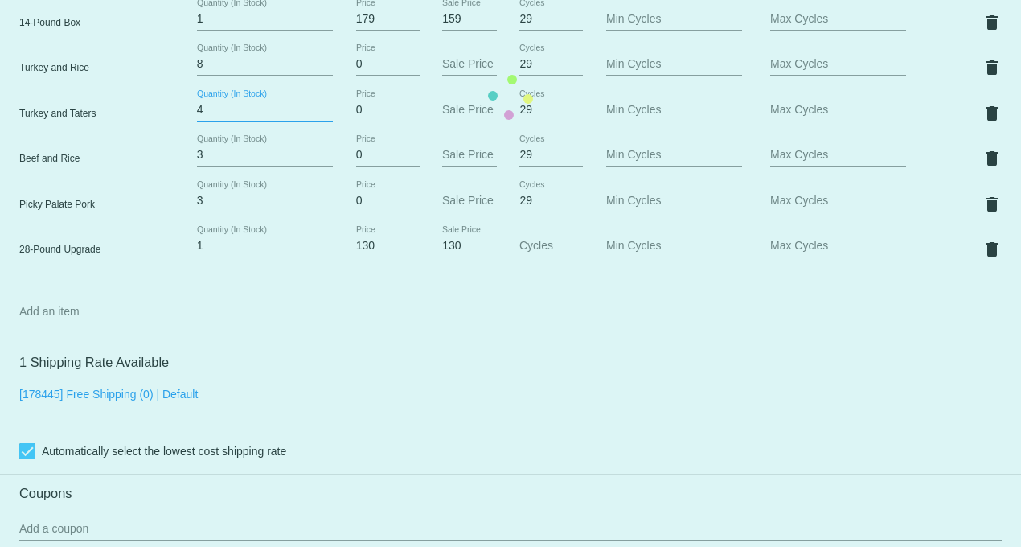
drag, startPoint x: 209, startPoint y: 121, endPoint x: 162, endPoint y: 115, distance: 47.8
click at [162, 115] on mat-card "Customer 1218437: [PERSON_NAME] [PERSON_NAME][EMAIL_ADDRESS][DOMAIN_NAME] Custo…" at bounding box center [510, 97] width 1021 height 1835
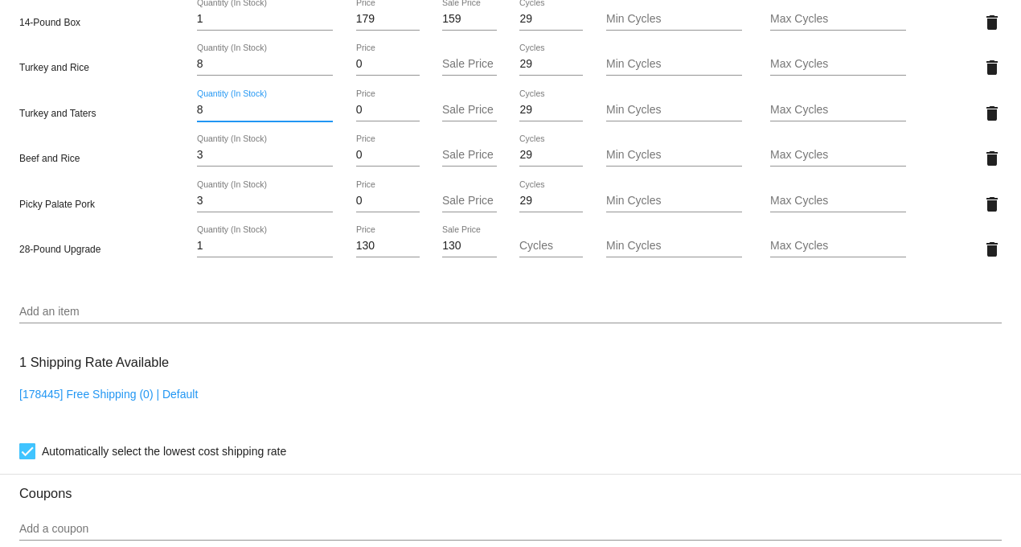
type input "8"
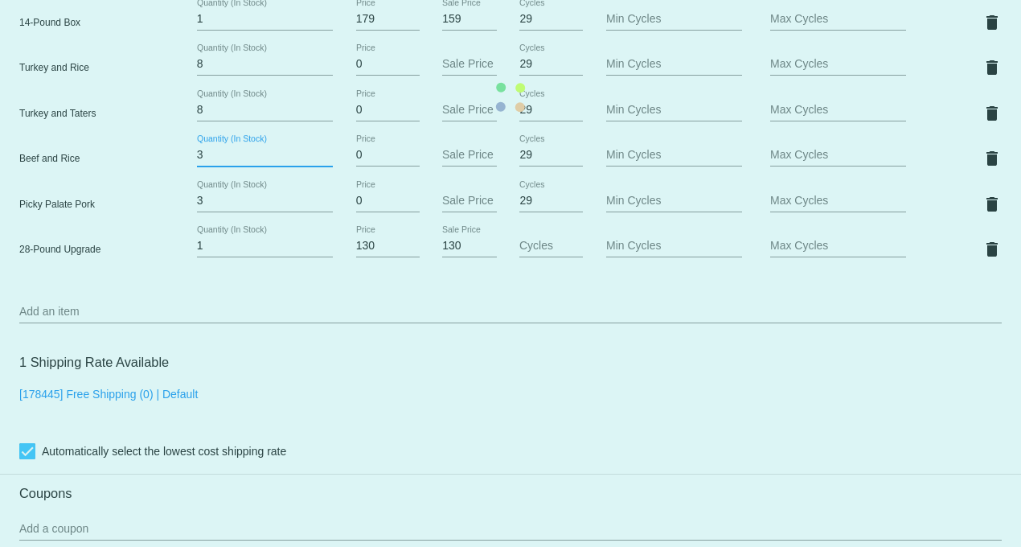
drag, startPoint x: 207, startPoint y: 169, endPoint x: 146, endPoint y: 166, distance: 61.2
click at [146, 166] on mat-card "Customer 1218437: [PERSON_NAME] [PERSON_NAME][EMAIL_ADDRESS][DOMAIN_NAME] Custo…" at bounding box center [510, 97] width 1021 height 1835
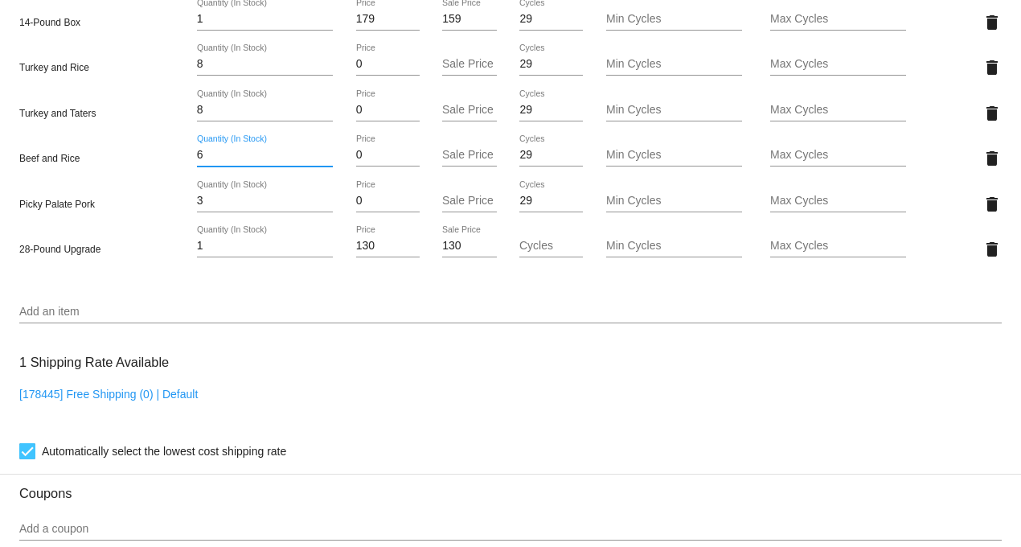
type input "6"
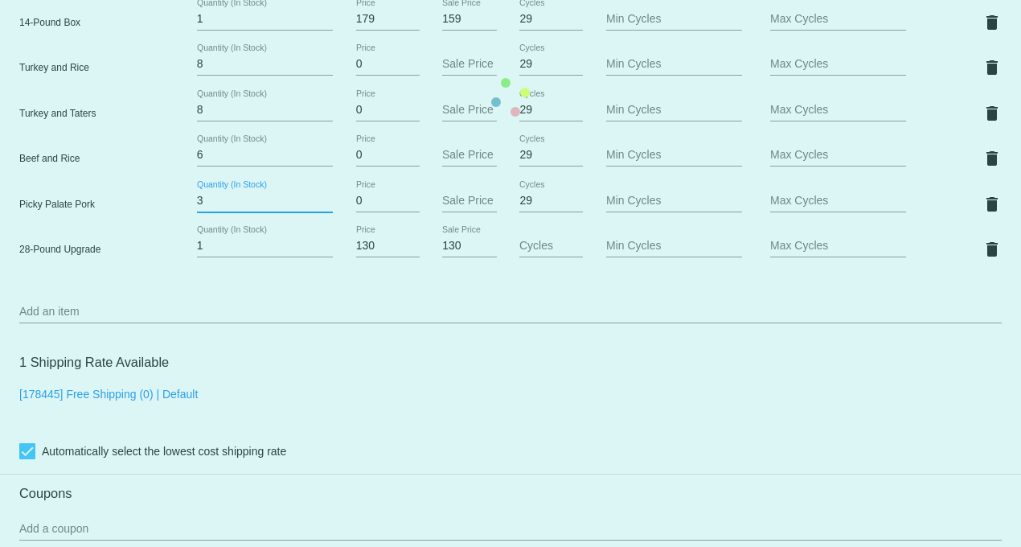
drag, startPoint x: 209, startPoint y: 213, endPoint x: 169, endPoint y: 210, distance: 40.3
click at [169, 210] on mat-card "Customer 1218437: [PERSON_NAME] [PERSON_NAME][EMAIL_ADDRESS][DOMAIN_NAME] Custo…" at bounding box center [510, 97] width 1021 height 1835
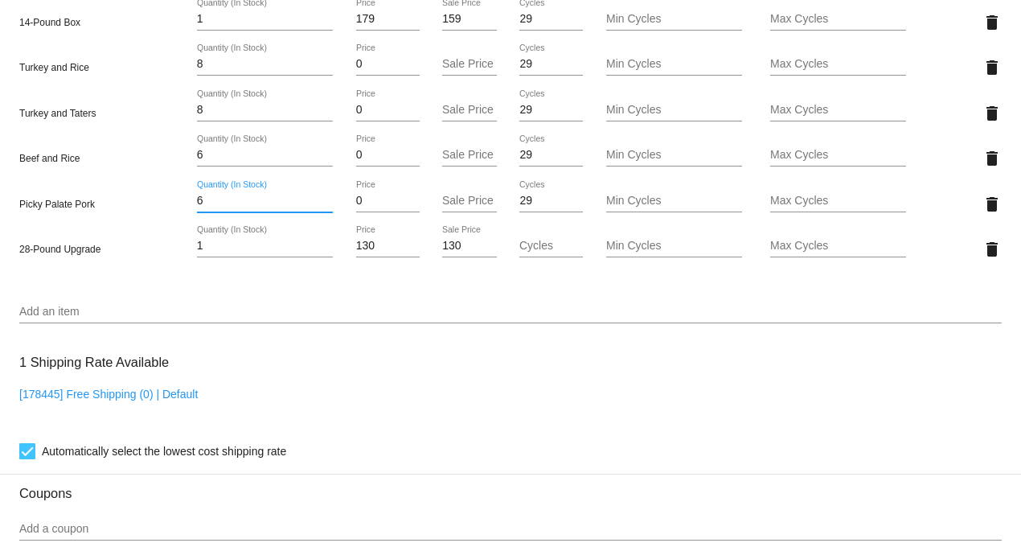
type input "6"
click at [119, 243] on mat-card "Customer 1218437: [PERSON_NAME] [PERSON_NAME][EMAIL_ADDRESS][DOMAIN_NAME] Custo…" at bounding box center [510, 97] width 1021 height 1835
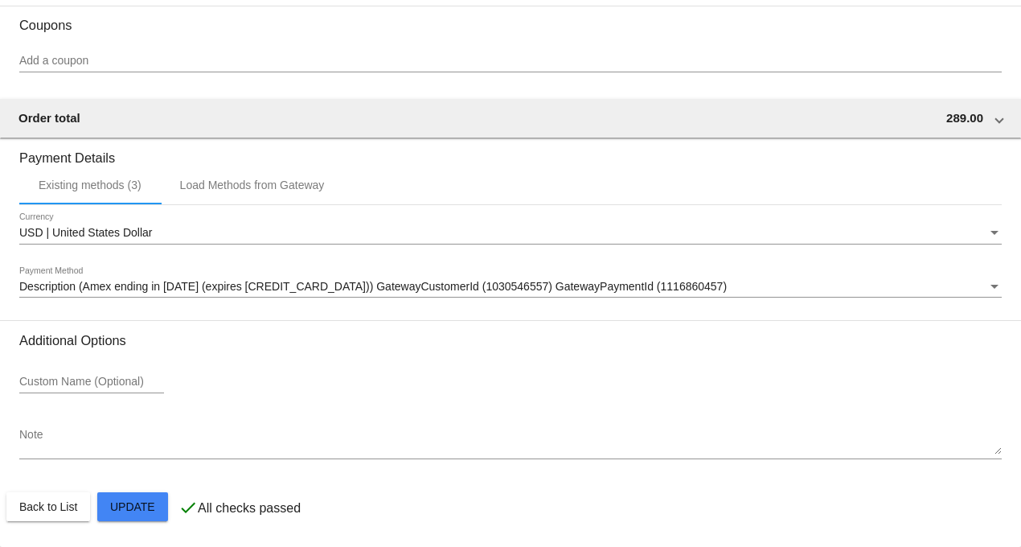
scroll to position [1194, 0]
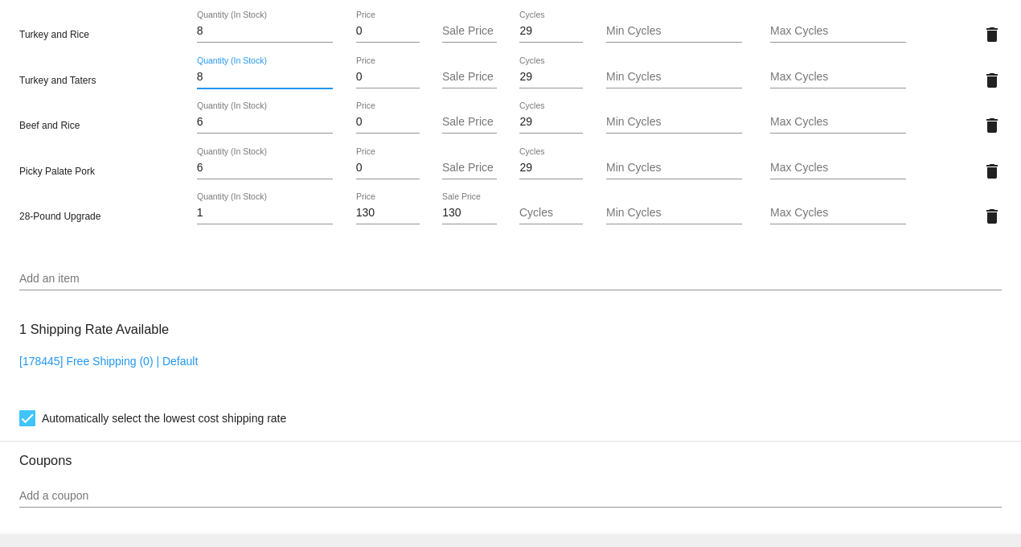
drag, startPoint x: 212, startPoint y: 83, endPoint x: 150, endPoint y: 85, distance: 61.2
click at [150, 85] on div "Turkey and Taters 8 Quantity (In Stock) 0 Price Sale Price 29 Cycles Min Cycles…" at bounding box center [510, 80] width 983 height 46
type input "7"
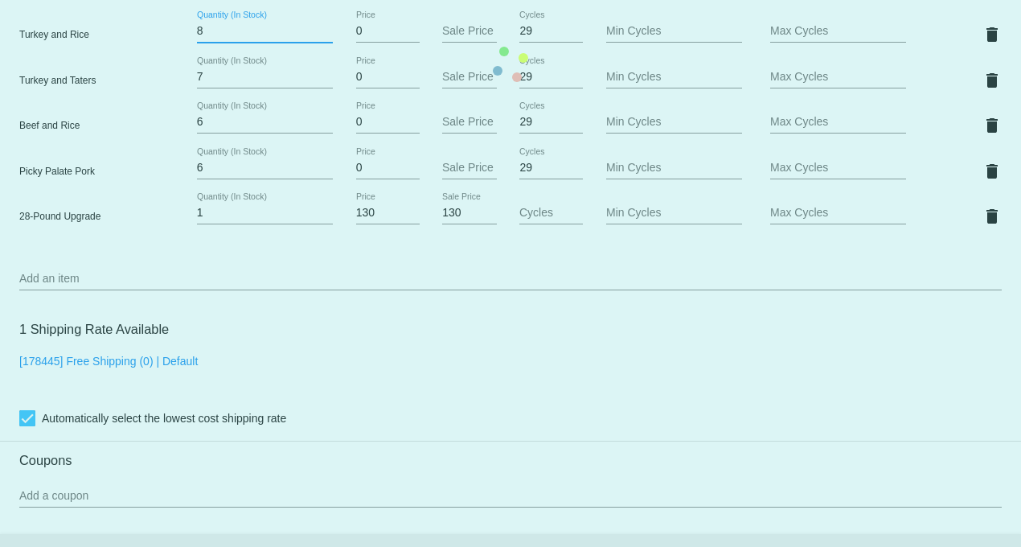
drag, startPoint x: 199, startPoint y: 43, endPoint x: 172, endPoint y: 43, distance: 26.5
click at [172, 43] on mat-card "Customer 1218437: [PERSON_NAME] [PERSON_NAME][EMAIL_ADDRESS][DOMAIN_NAME] Custo…" at bounding box center [510, 64] width 1021 height 1835
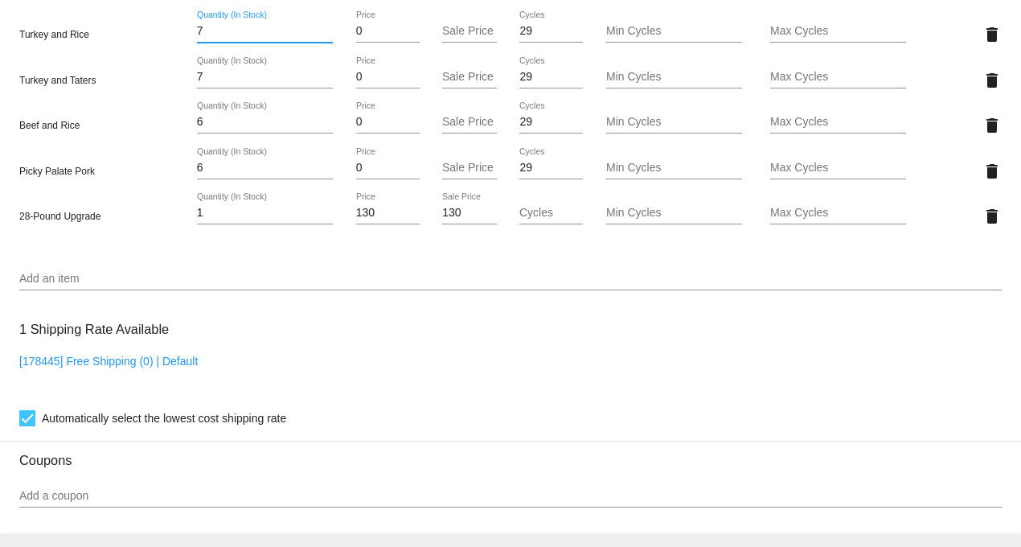
type input "7"
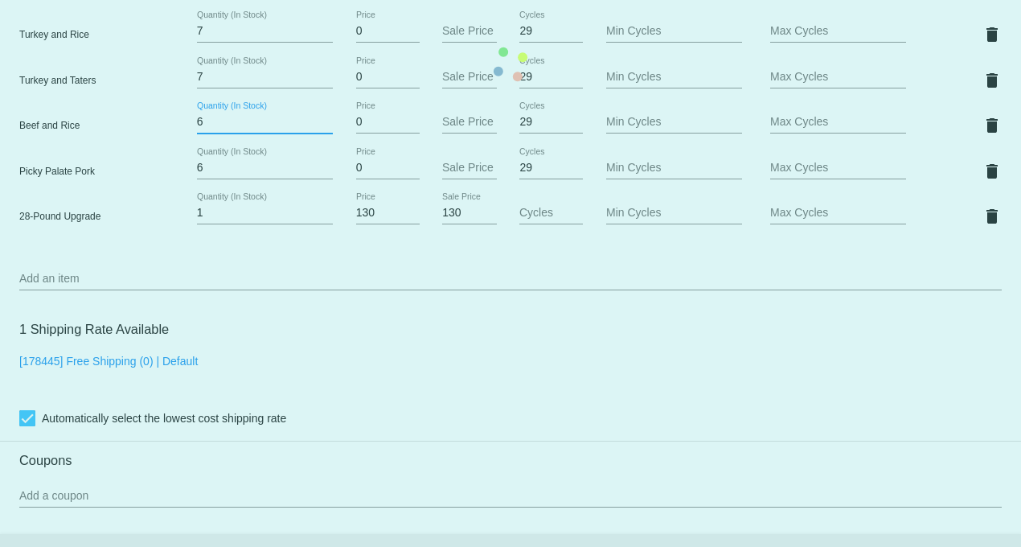
drag, startPoint x: 209, startPoint y: 134, endPoint x: 162, endPoint y: 133, distance: 47.5
click at [162, 133] on mat-card "Customer 1218437: [PERSON_NAME] [PERSON_NAME][EMAIL_ADDRESS][DOMAIN_NAME] Custo…" at bounding box center [510, 64] width 1021 height 1835
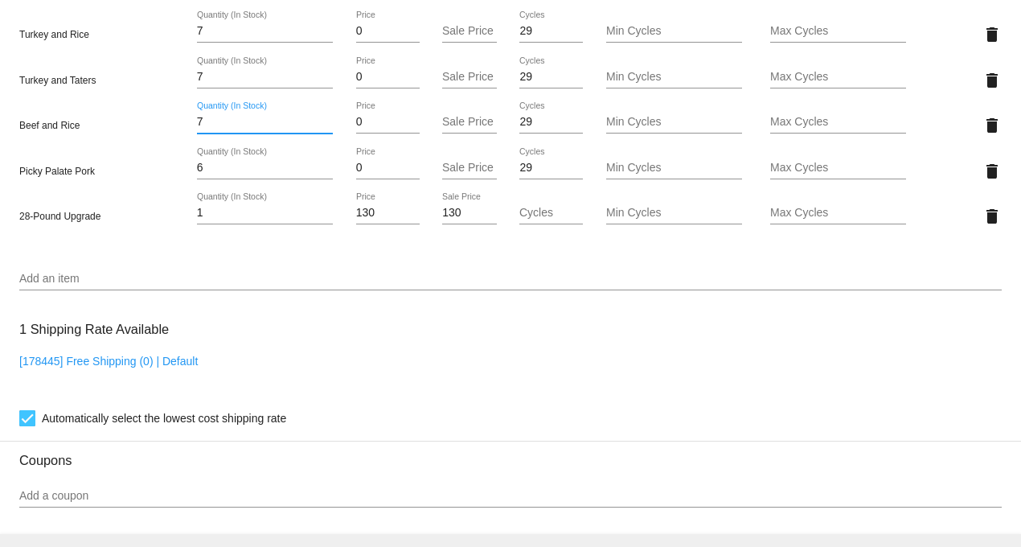
type input "7"
click at [132, 179] on mat-card "Customer 1218437: [PERSON_NAME] [PERSON_NAME][EMAIL_ADDRESS][DOMAIN_NAME] Custo…" at bounding box center [510, 64] width 1021 height 1835
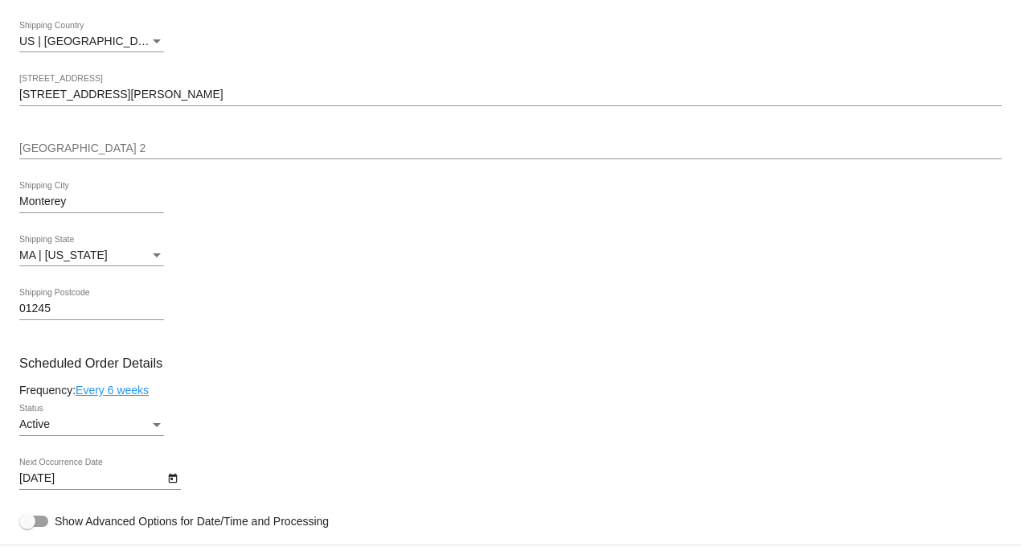
scroll to position [569, 0]
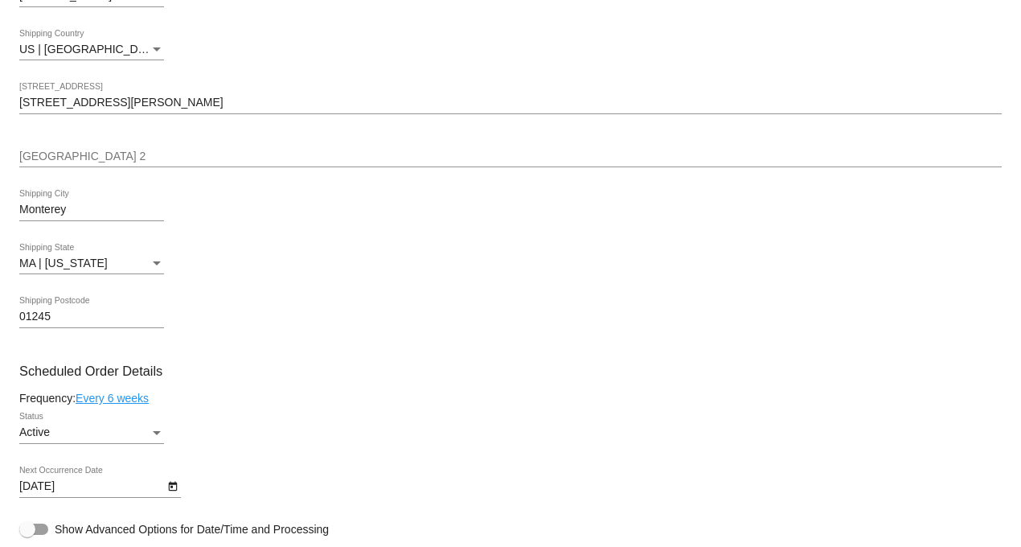
type input "7"
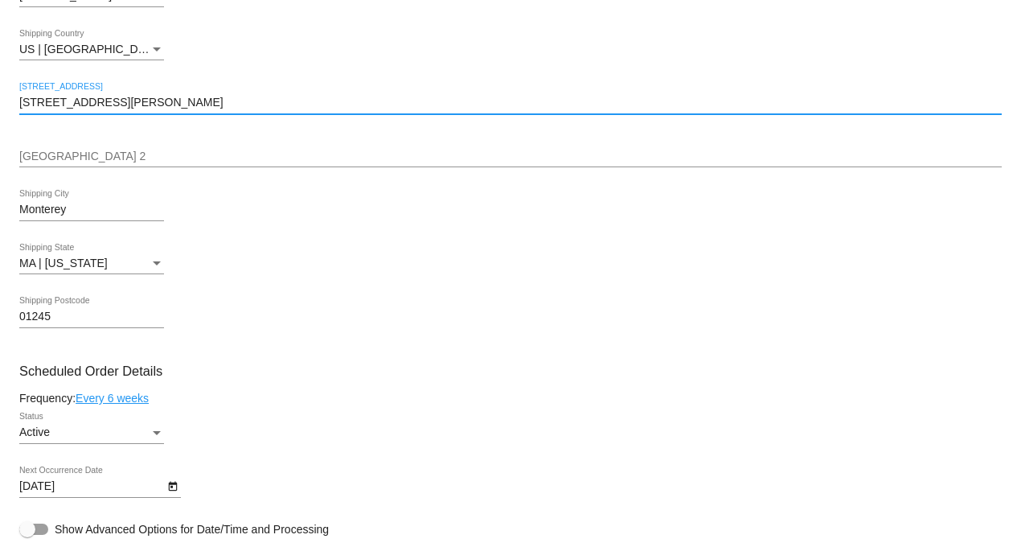
drag, startPoint x: 62, startPoint y: 106, endPoint x: -16, endPoint y: 109, distance: 78.1
click at [0, 109] on html "arrow_back Scheduled Order #380165 Active more_vert Last Processing Cycle ID: 3…" at bounding box center [510, 273] width 1021 height 547
paste input "[STREET_ADDRESS][PERSON_NAME]"
type input "[STREET_ADDRESS][PERSON_NAME]"
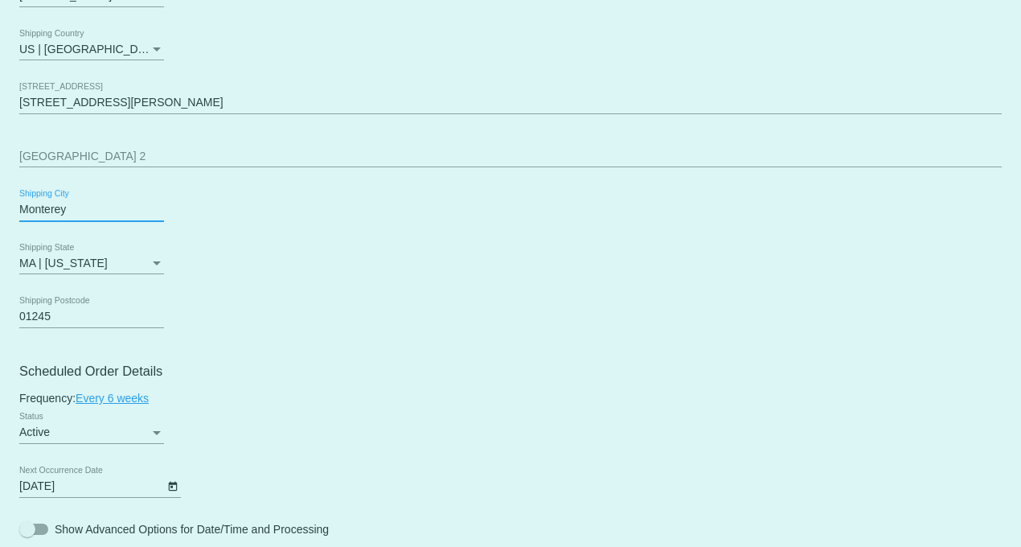
drag, startPoint x: 68, startPoint y: 218, endPoint x: -64, endPoint y: 217, distance: 131.9
click at [0, 217] on html "arrow_back Scheduled Order #380165 Active more_vert Last Processing Cycle ID: 3…" at bounding box center [510, 273] width 1021 height 547
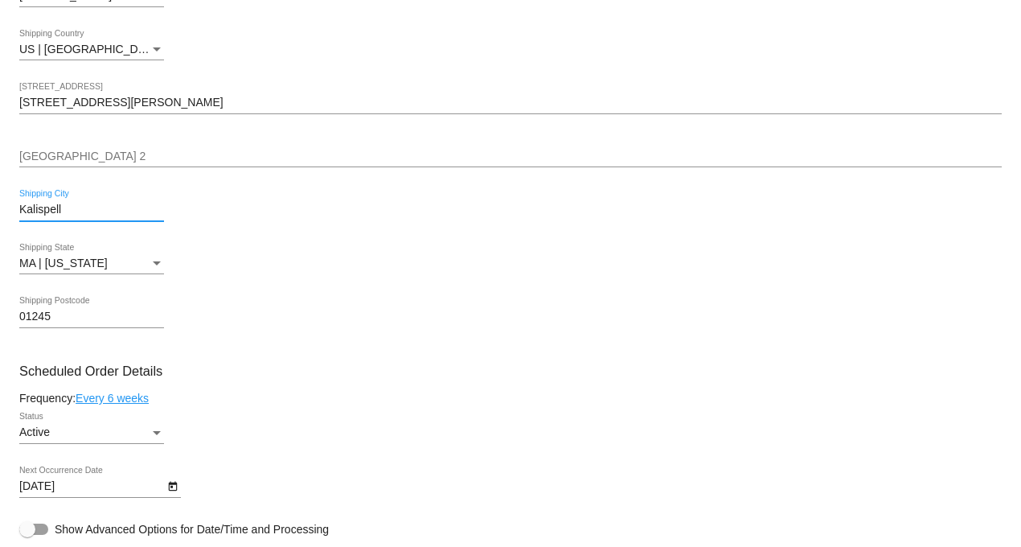
type input "Kalispell"
click at [150, 264] on div "MA | [US_STATE]" at bounding box center [91, 263] width 145 height 13
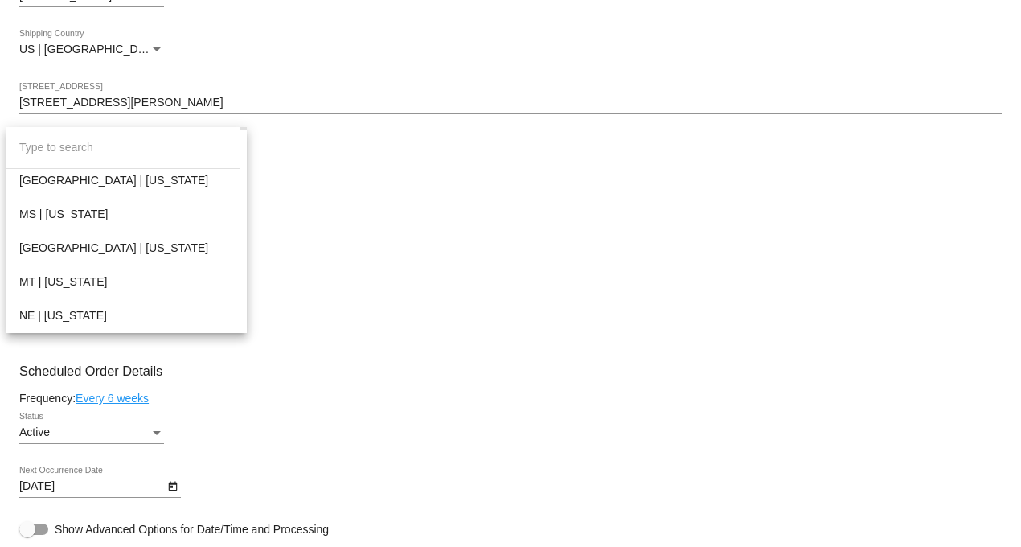
scroll to position [1072, 0]
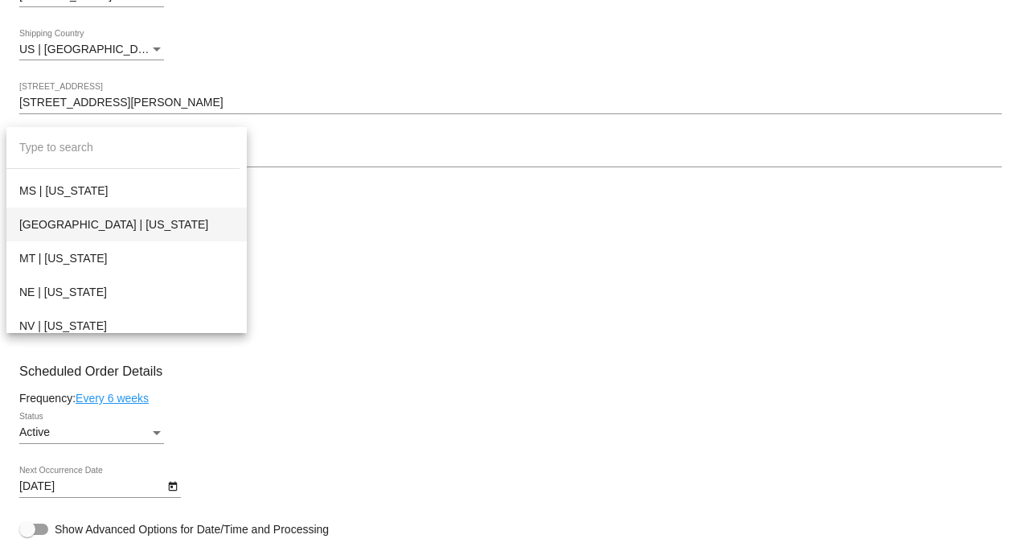
click at [61, 220] on span "[GEOGRAPHIC_DATA] | [US_STATE]" at bounding box center [126, 224] width 215 height 34
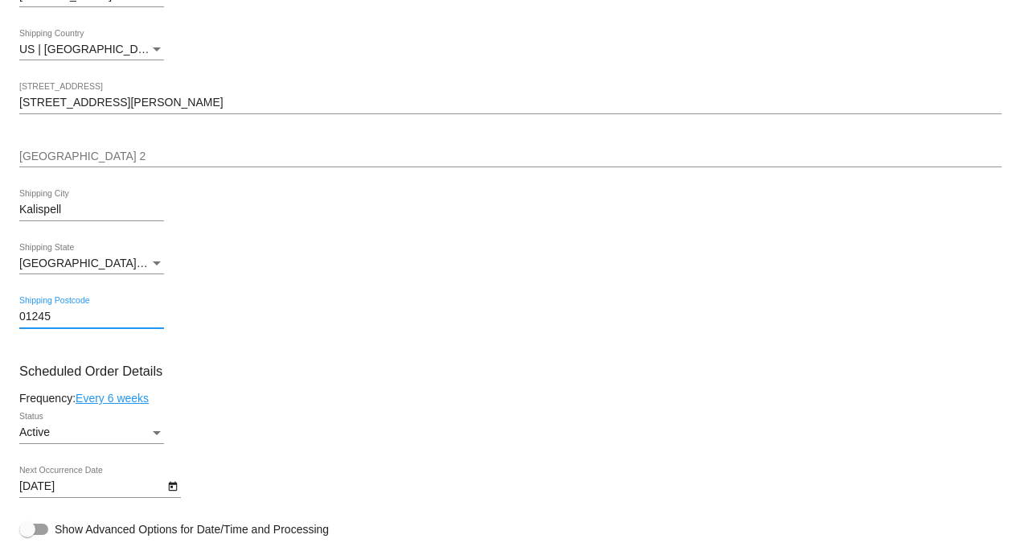
drag, startPoint x: 56, startPoint y: 327, endPoint x: -81, endPoint y: 315, distance: 138.0
click at [0, 315] on html "arrow_back Scheduled Order #380165 Active more_vert Last Processing Cycle ID: 3…" at bounding box center [510, 273] width 1021 height 547
type input "59901"
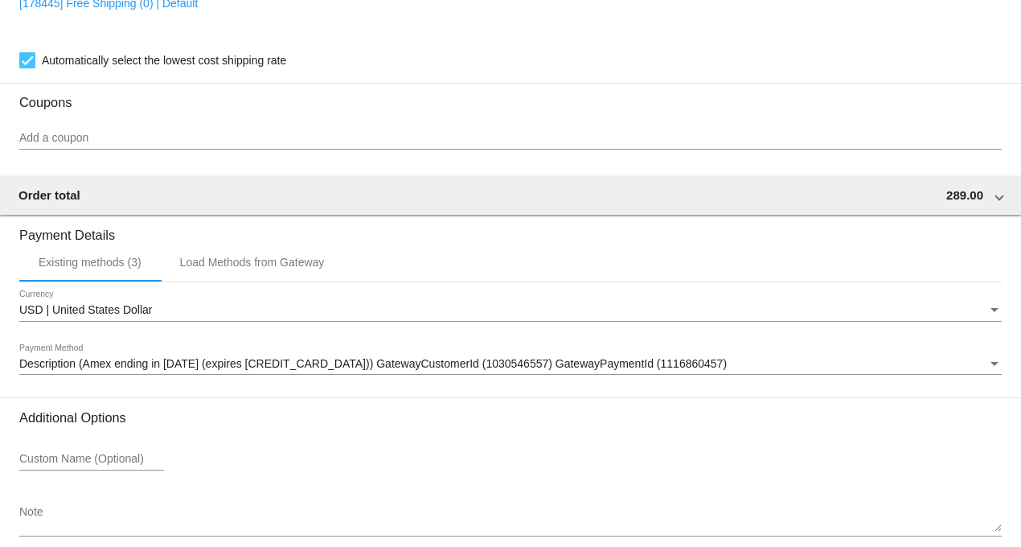
scroll to position [1641, 0]
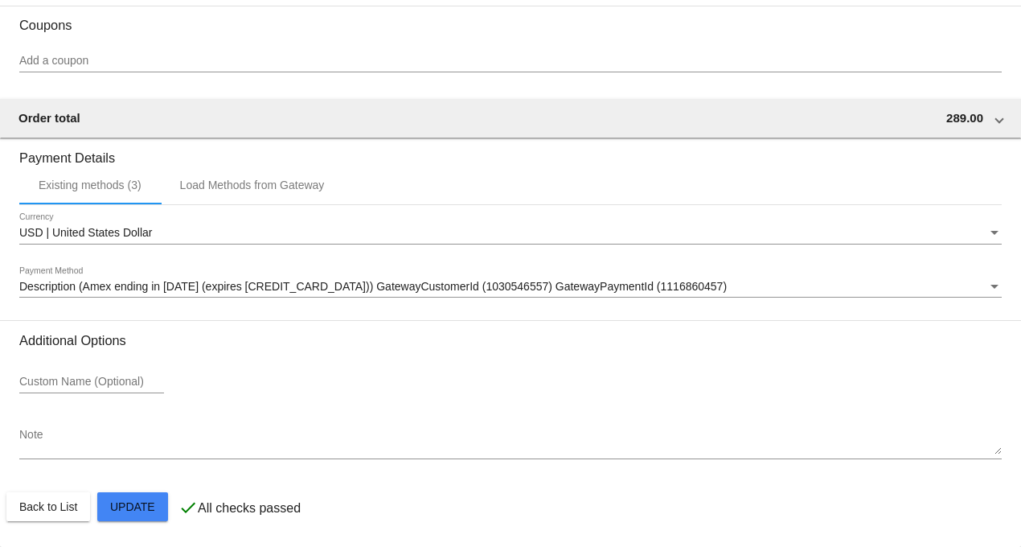
drag, startPoint x: 134, startPoint y: 516, endPoint x: 45, endPoint y: 516, distance: 88.5
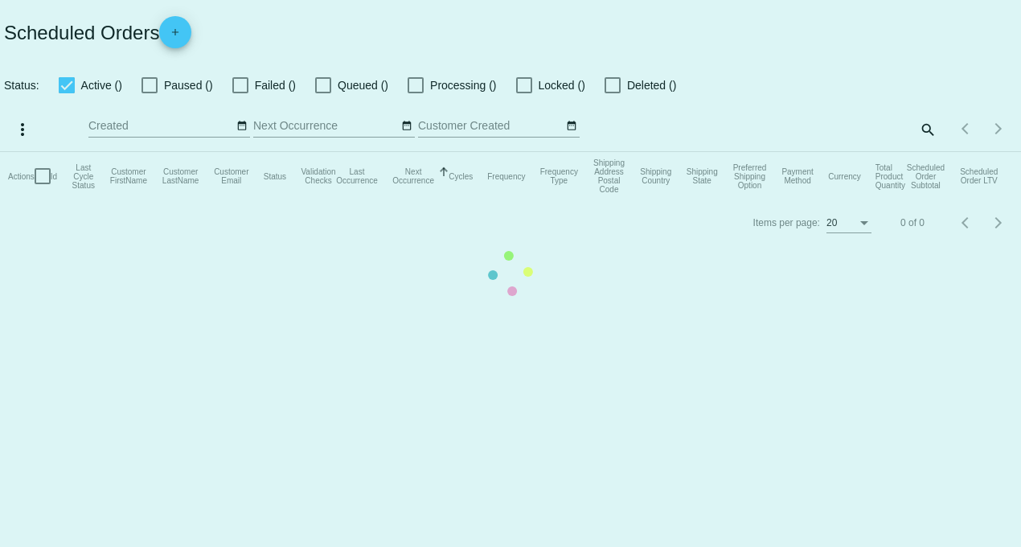
checkbox input "true"
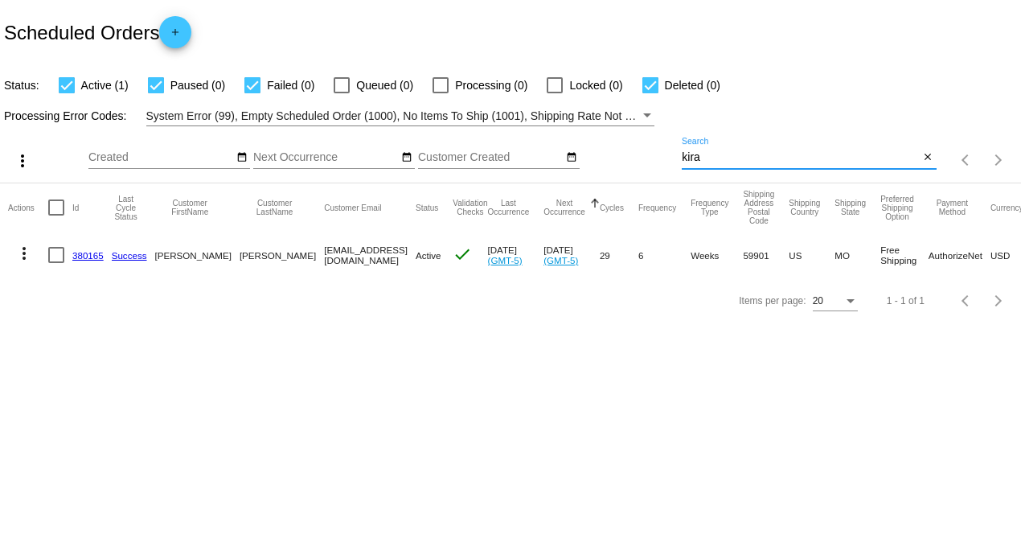
drag, startPoint x: 732, startPoint y: 155, endPoint x: 583, endPoint y: 146, distance: 149.1
click at [589, 146] on div "more_vert Aug Jan Feb Mar [DATE]" at bounding box center [510, 154] width 1021 height 57
drag, startPoint x: 722, startPoint y: 158, endPoint x: 557, endPoint y: 146, distance: 165.3
click at [585, 155] on div "more_vert Aug Jan Feb Mar [DATE]" at bounding box center [510, 154] width 1021 height 57
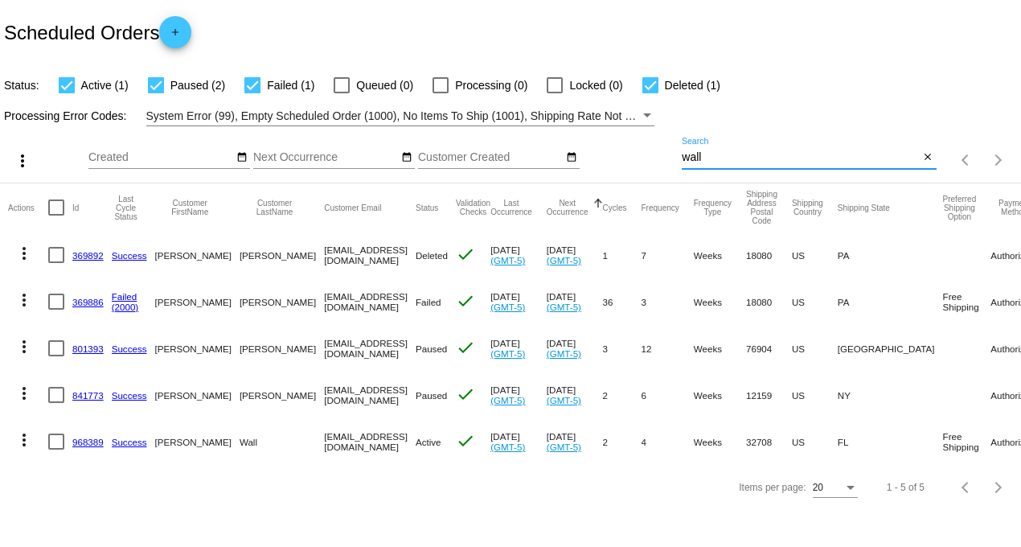
drag, startPoint x: 712, startPoint y: 157, endPoint x: 557, endPoint y: 150, distance: 155.4
click at [548, 147] on div "more_vert Aug Jan Feb Mar [DATE]" at bounding box center [510, 154] width 1021 height 57
type input "[PERSON_NAME]"
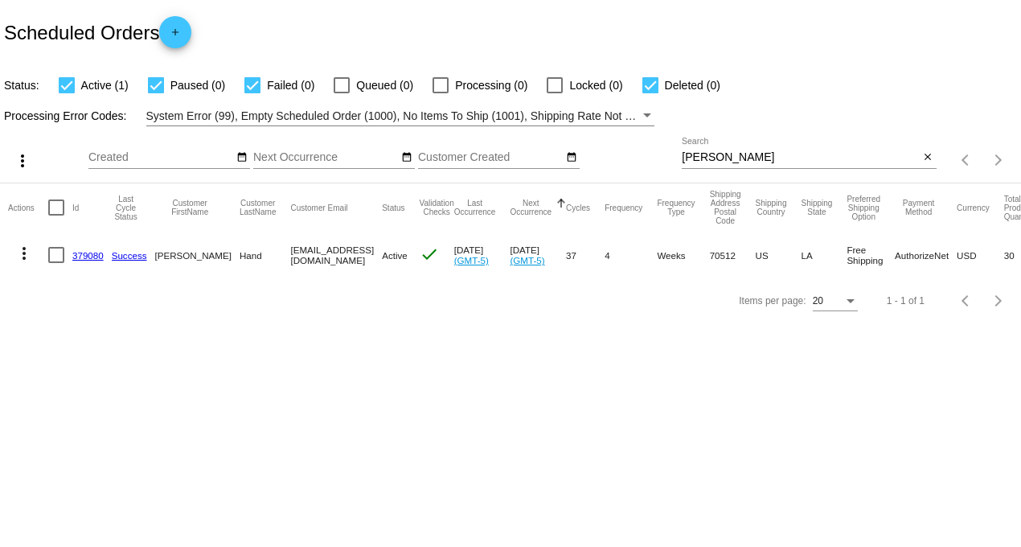
click at [75, 258] on link "379080" at bounding box center [87, 255] width 31 height 10
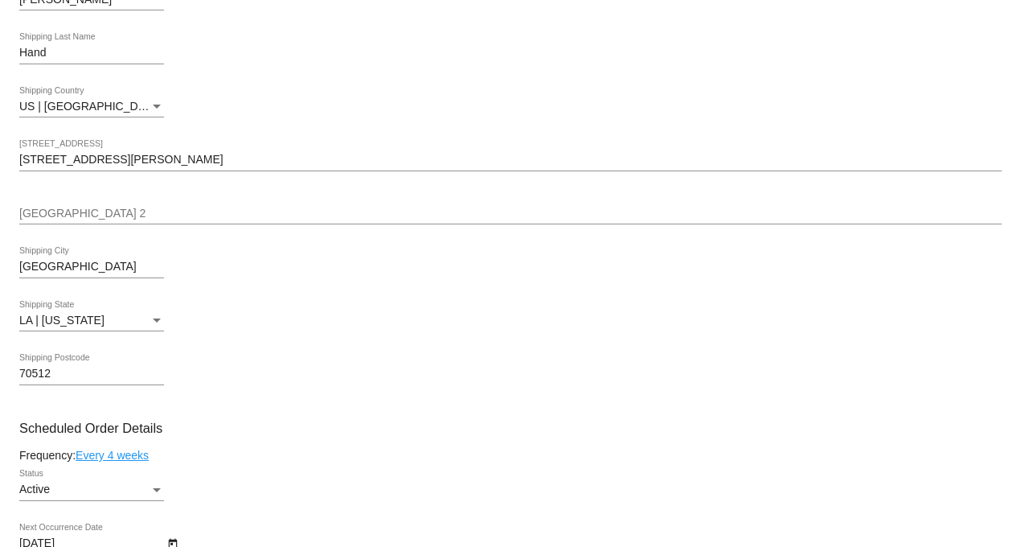
scroll to position [714, 0]
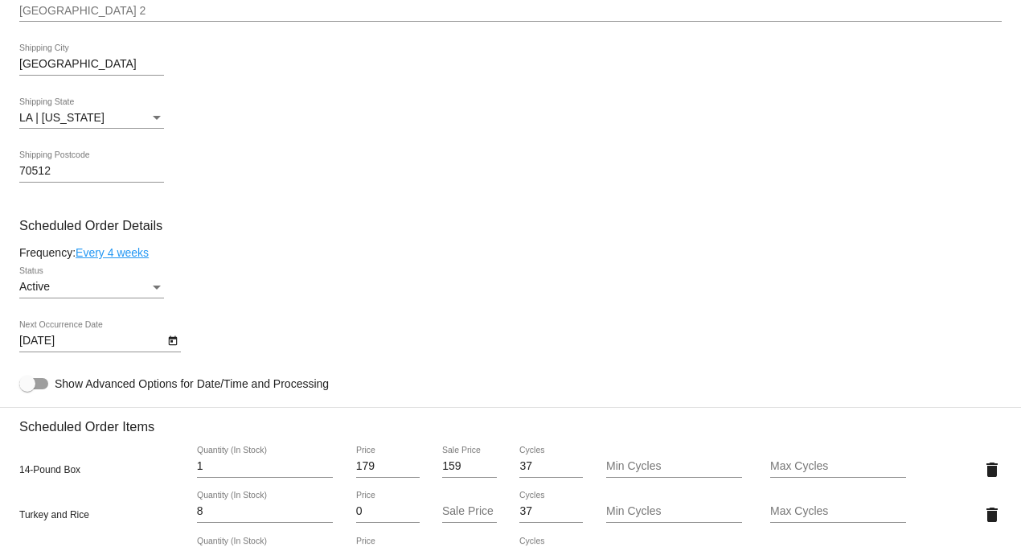
click at [173, 351] on icon "Open calendar" at bounding box center [172, 340] width 11 height 19
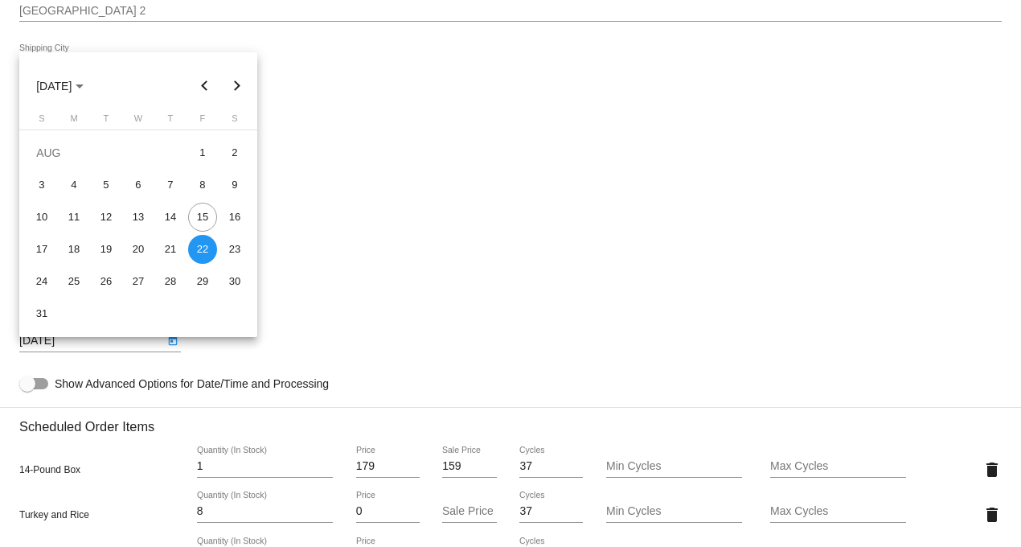
click at [236, 84] on button "Next month" at bounding box center [237, 86] width 32 height 32
click at [203, 247] on div "19" at bounding box center [202, 249] width 29 height 29
type input "[DATE]"
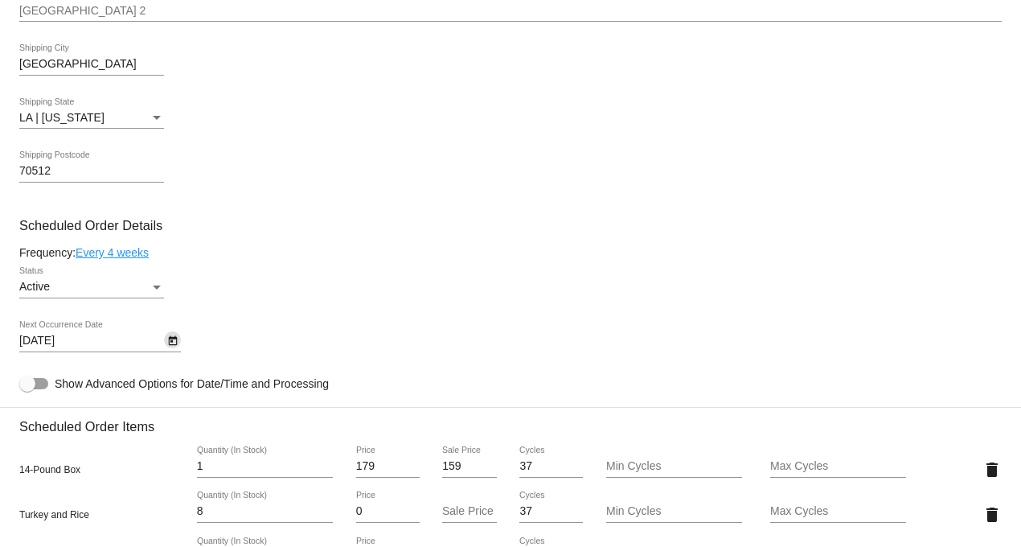
click at [174, 349] on icon "Open calendar" at bounding box center [172, 340] width 11 height 19
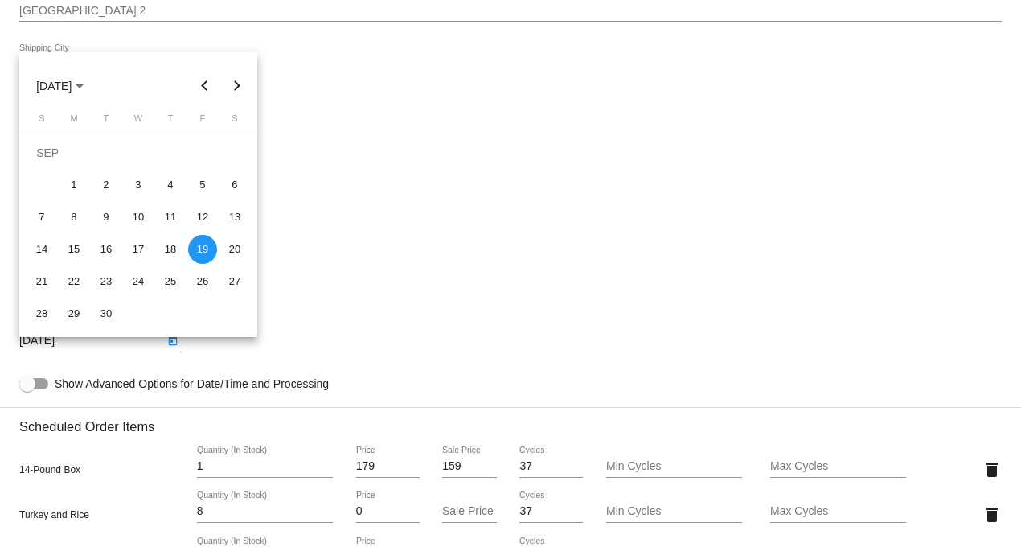
click at [174, 349] on div at bounding box center [510, 273] width 1021 height 547
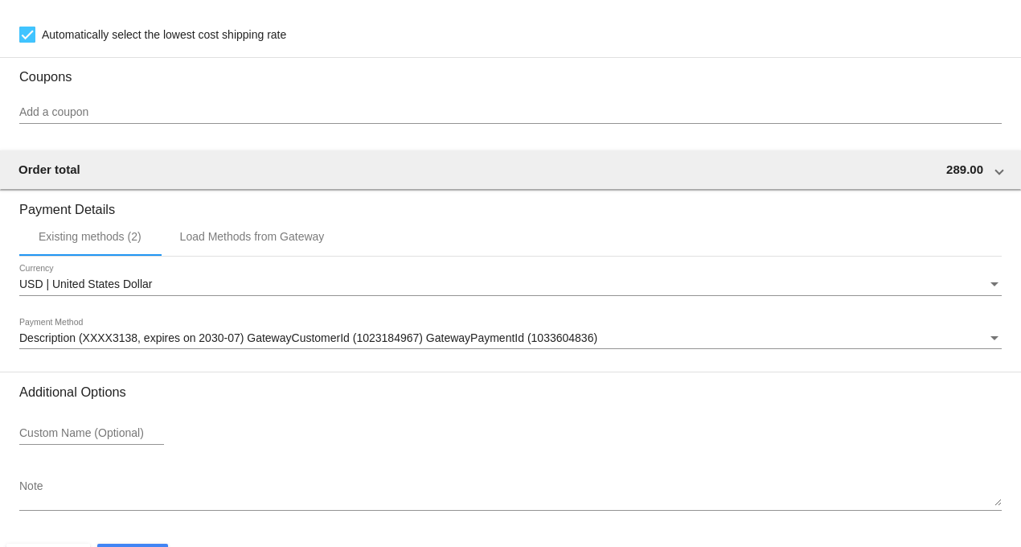
scroll to position [1641, 0]
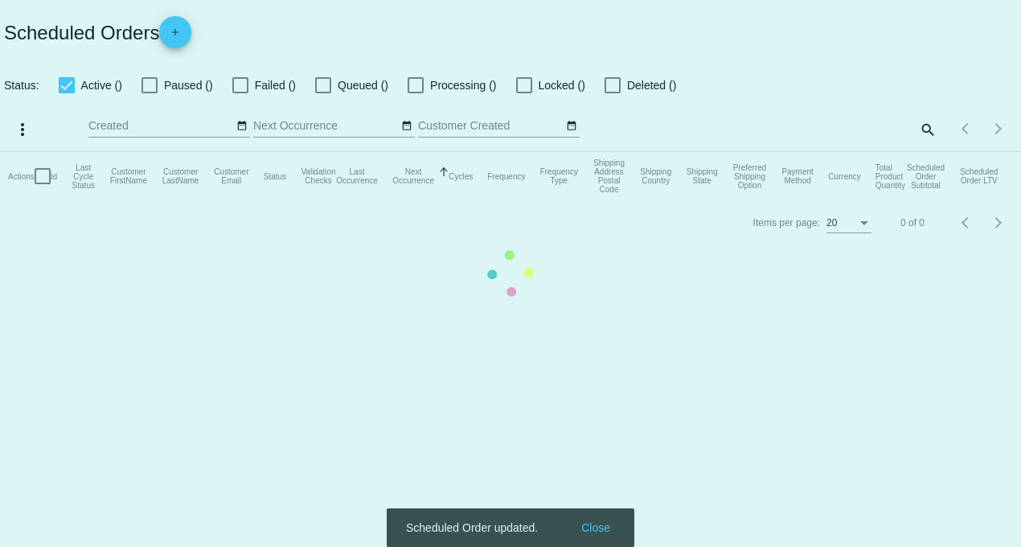
checkbox input "true"
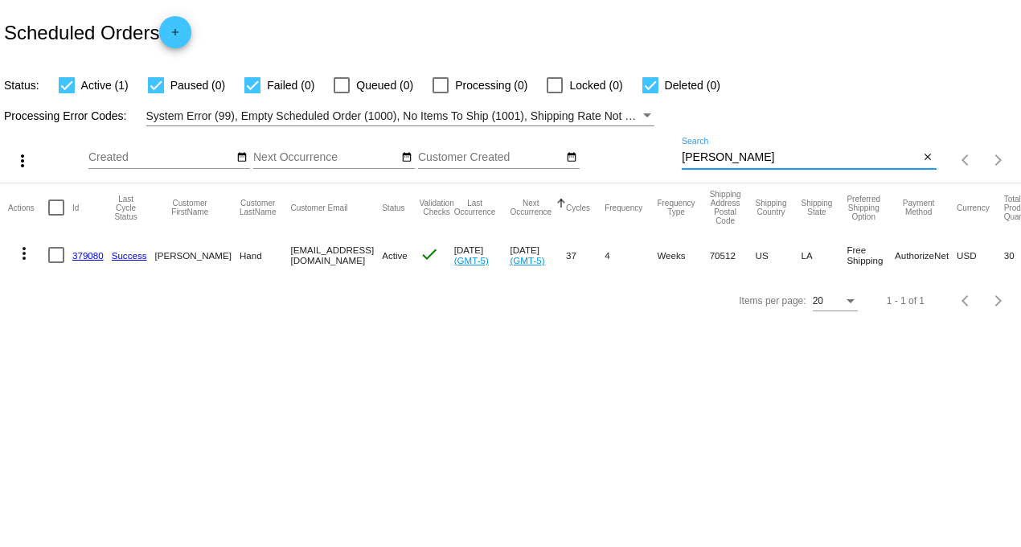
drag, startPoint x: 736, startPoint y: 158, endPoint x: 476, endPoint y: 158, distance: 259.8
click at [493, 158] on div "more_vert Aug Jan Feb Mar [DATE]" at bounding box center [510, 154] width 1021 height 57
type input "bottoms"
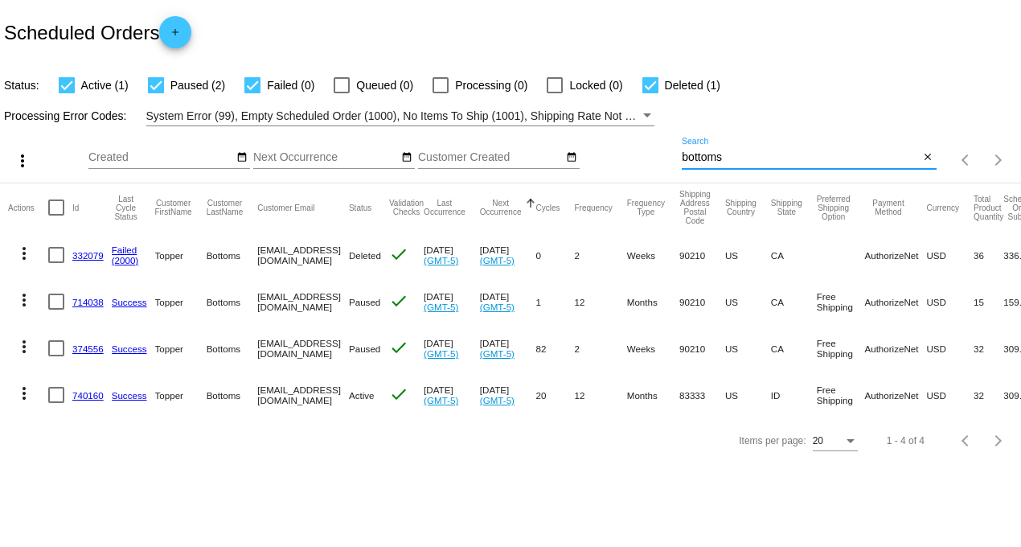
click at [89, 388] on mat-cell "740160" at bounding box center [91, 395] width 39 height 47
click at [92, 406] on mat-cell "740160" at bounding box center [91, 395] width 39 height 47
click at [84, 392] on link "740160" at bounding box center [87, 395] width 31 height 10
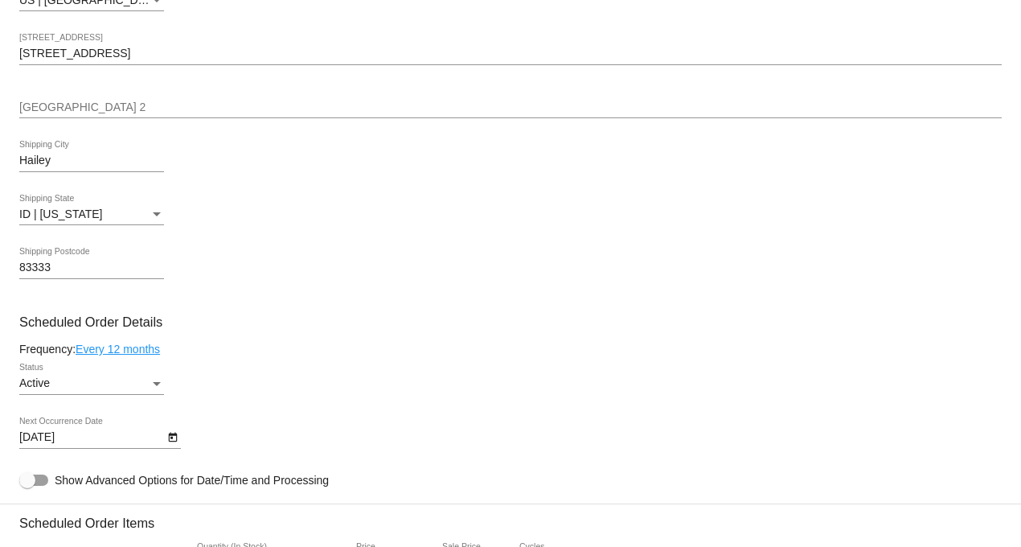
scroll to position [625, 0]
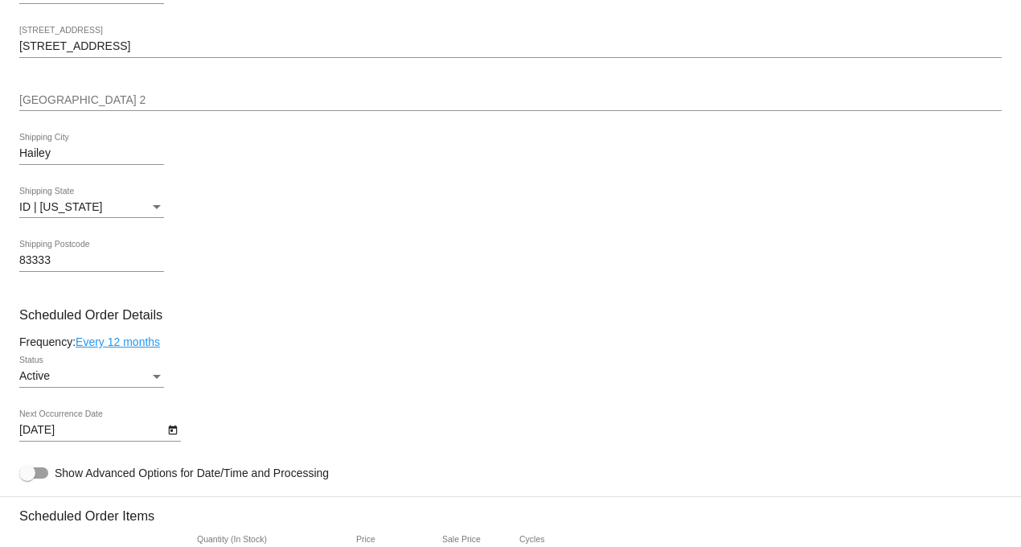
click at [172, 435] on icon "Open calendar" at bounding box center [172, 430] width 9 height 10
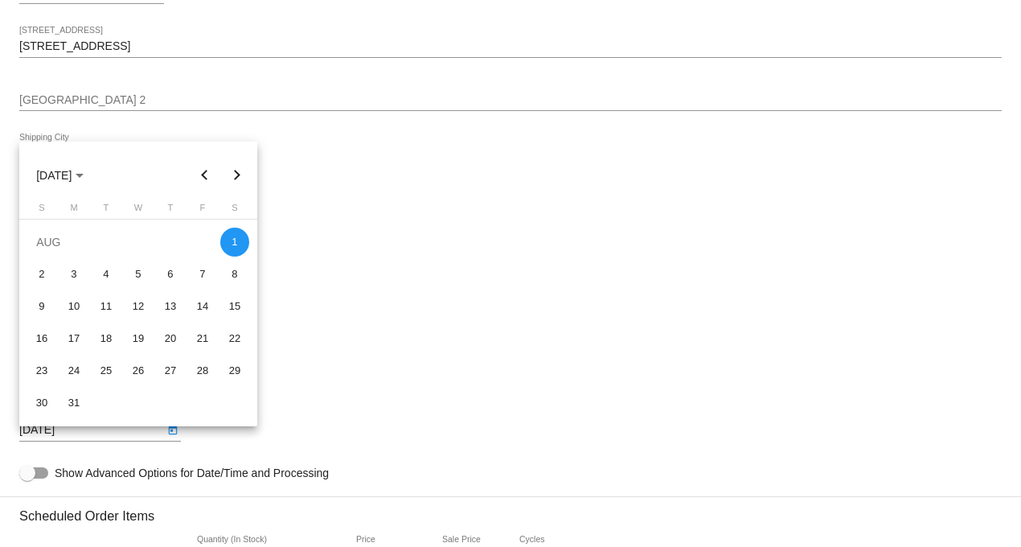
click at [203, 174] on button "Previous month" at bounding box center [205, 175] width 32 height 32
click at [206, 175] on button "Previous month" at bounding box center [205, 175] width 32 height 32
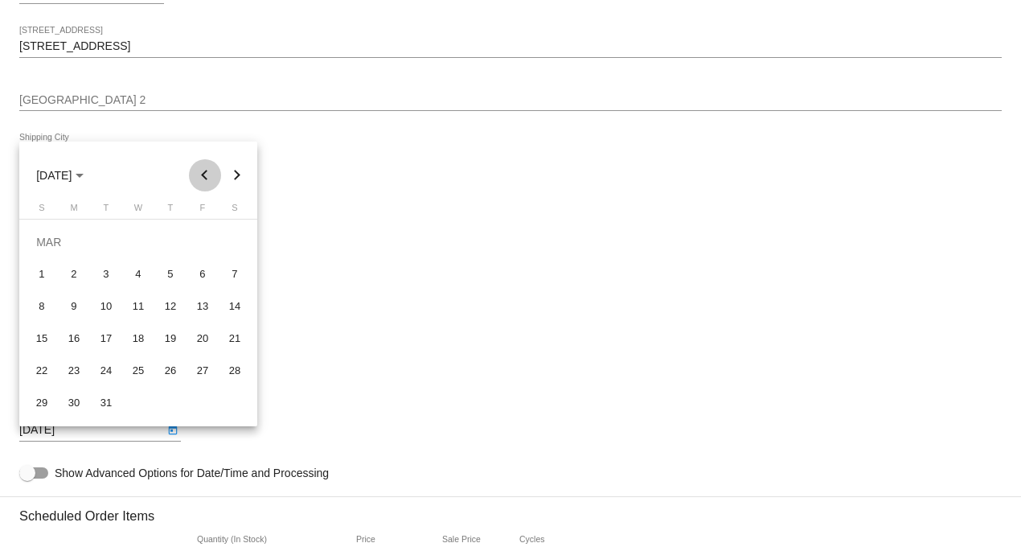
click at [206, 175] on button "Previous month" at bounding box center [205, 175] width 32 height 32
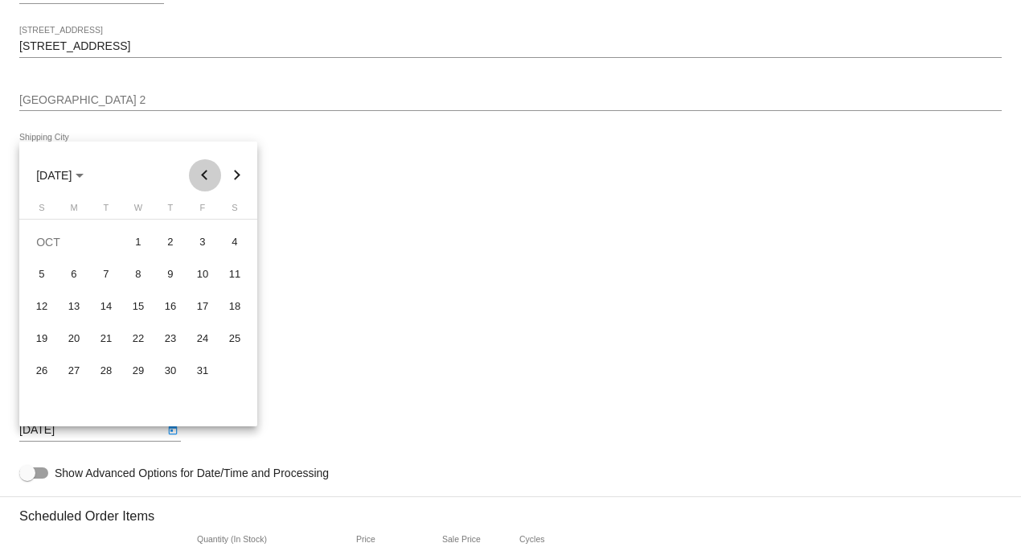
click at [206, 175] on button "Previous month" at bounding box center [205, 175] width 32 height 32
click at [206, 178] on button "Previous month" at bounding box center [205, 175] width 32 height 32
click at [237, 175] on button "Next month" at bounding box center [237, 175] width 32 height 32
click at [236, 300] on div "16" at bounding box center [234, 306] width 29 height 29
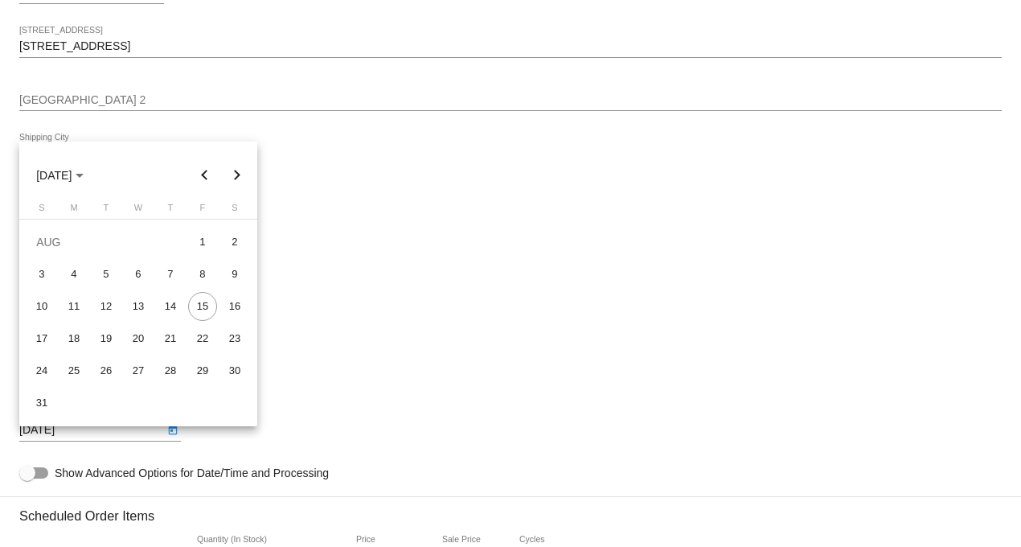
type input "[DATE]"
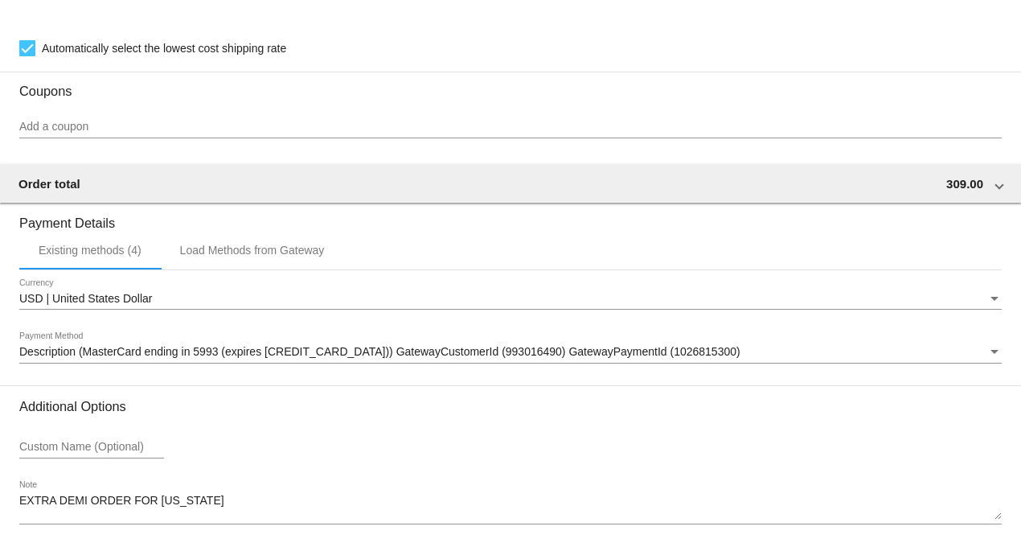
scroll to position [1596, 0]
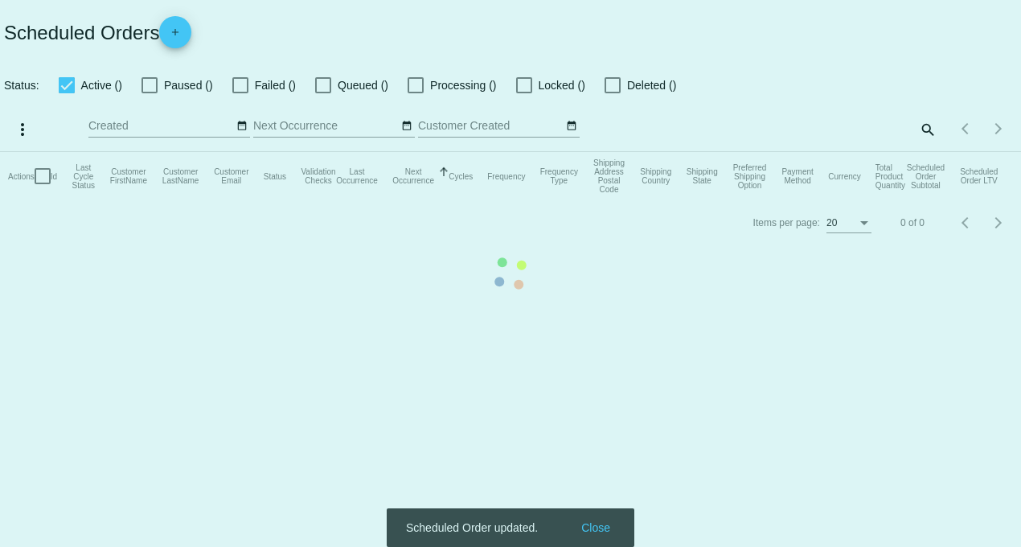
checkbox input "true"
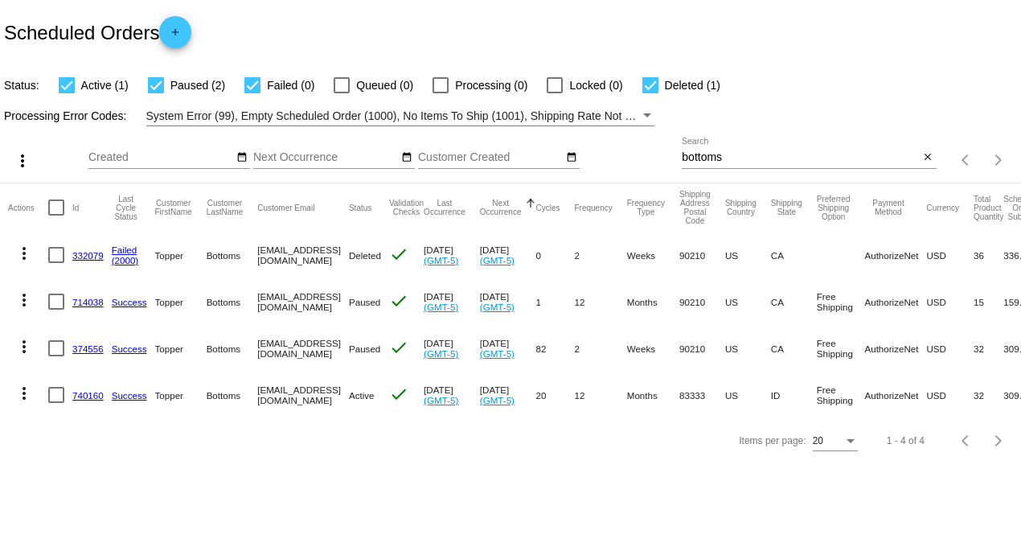
click at [27, 389] on mat-icon "more_vert" at bounding box center [23, 393] width 19 height 19
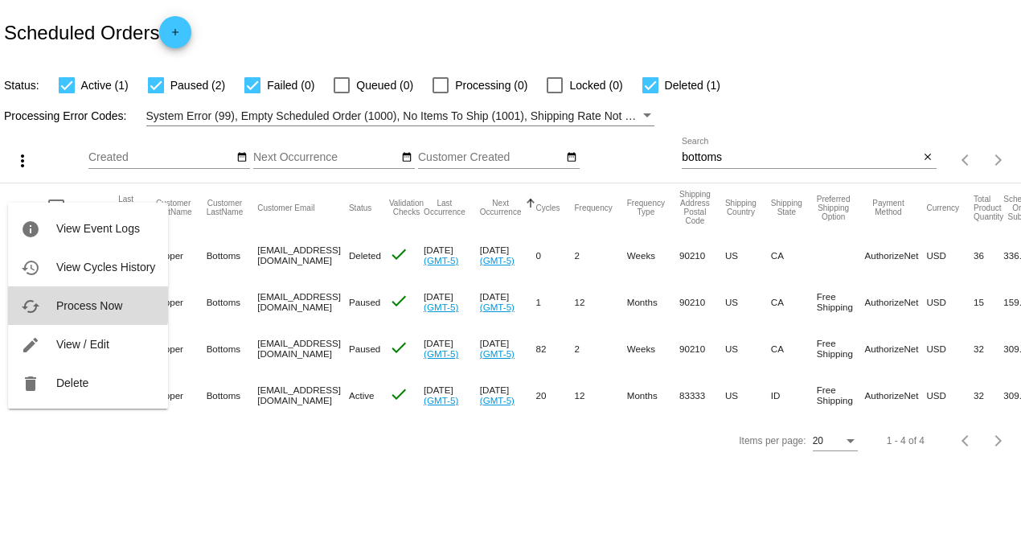
click at [82, 305] on span "Process Now" at bounding box center [89, 305] width 66 height 13
